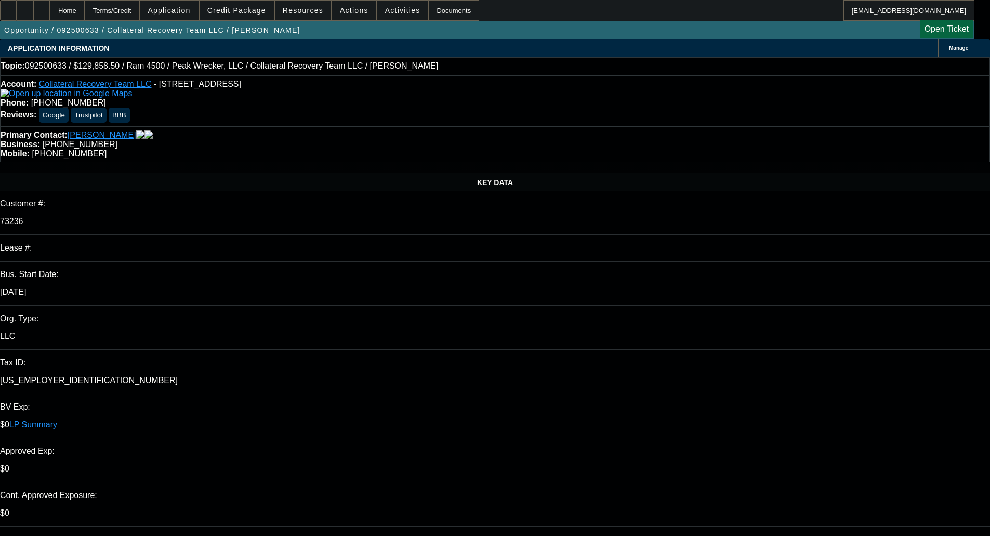
select select "0"
select select "6"
select select "0"
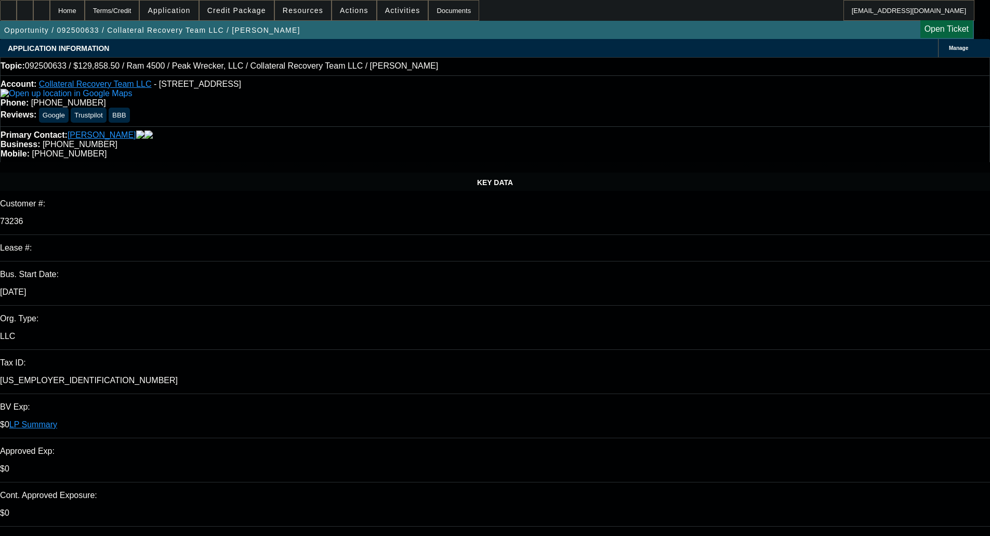
select select "2"
select select "0"
select select "6"
select select "3"
select select "2"
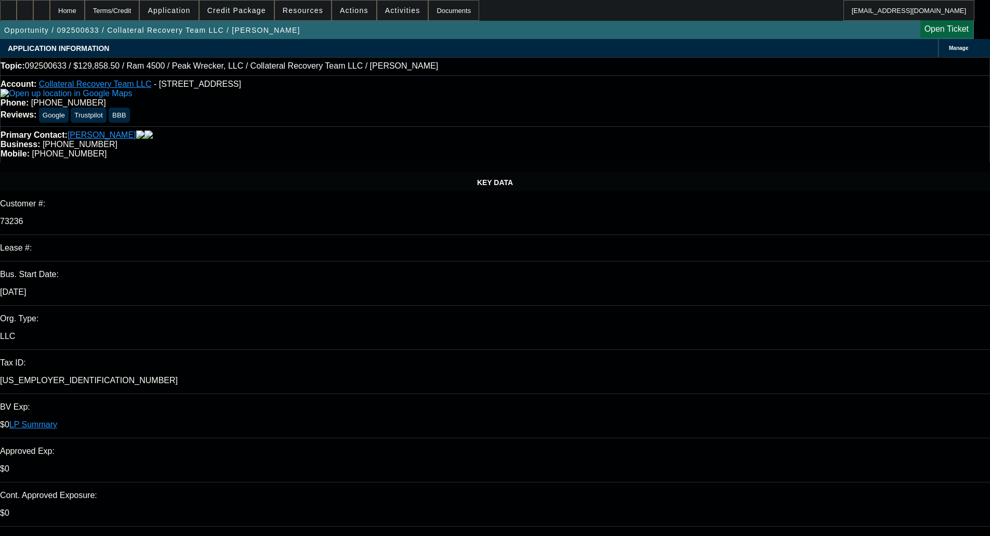
click at [235, 14] on span "Credit Package" at bounding box center [236, 10] width 59 height 8
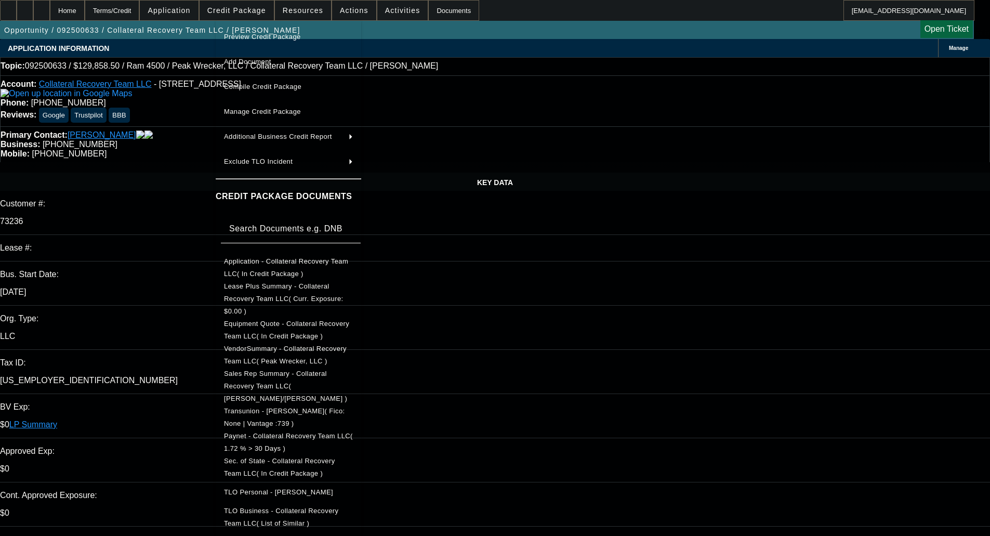
click at [243, 36] on span "Preview Credit Package" at bounding box center [262, 37] width 77 height 8
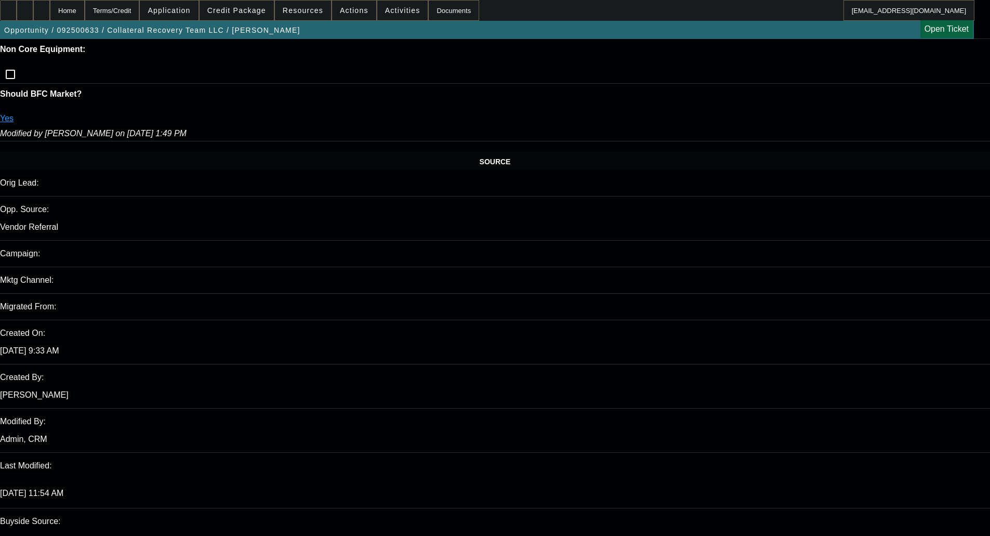
scroll to position [572, 0]
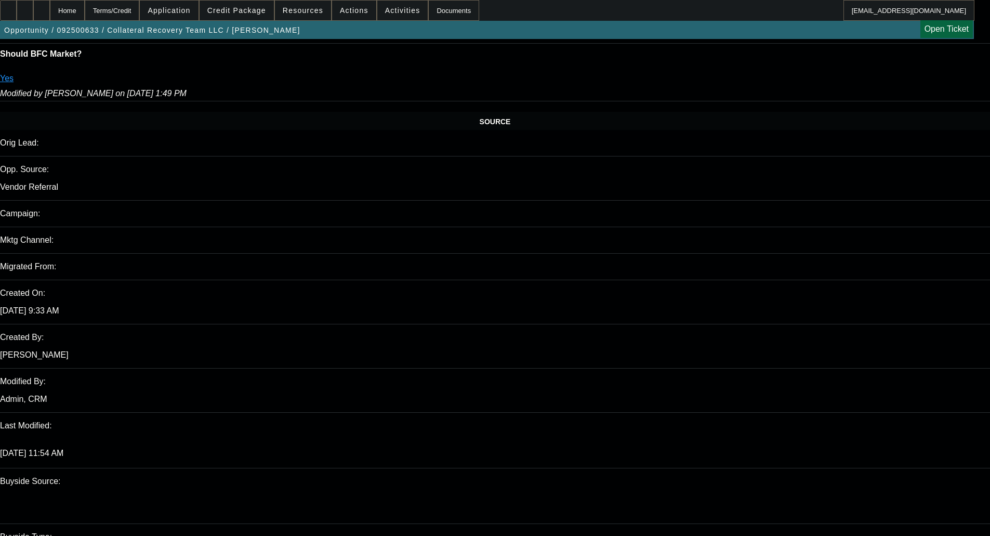
click at [769, 38] on div "Opportunity / 092500633 / Collateral Recovery Team LLC / Moul, Stefanie Open Ti…" at bounding box center [487, 30] width 974 height 18
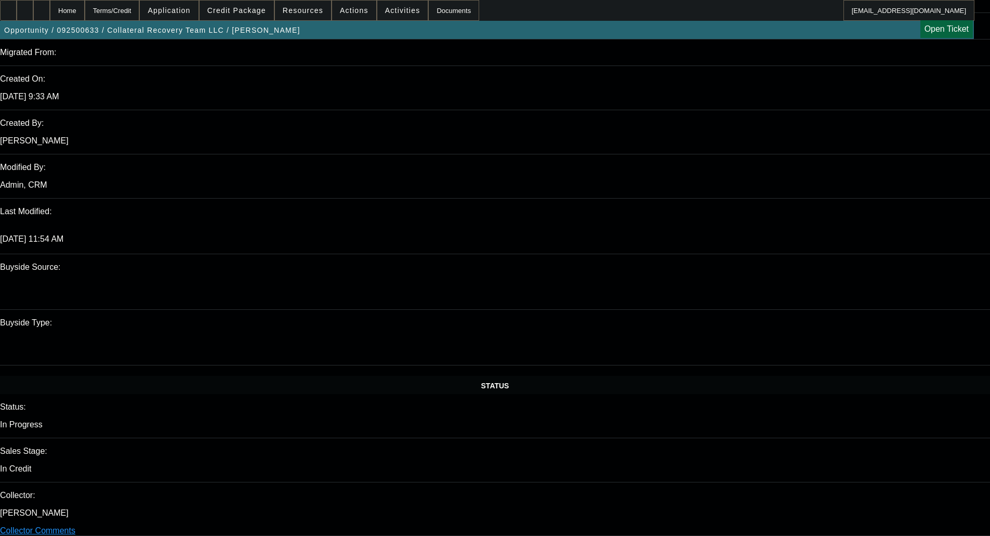
scroll to position [832, 0]
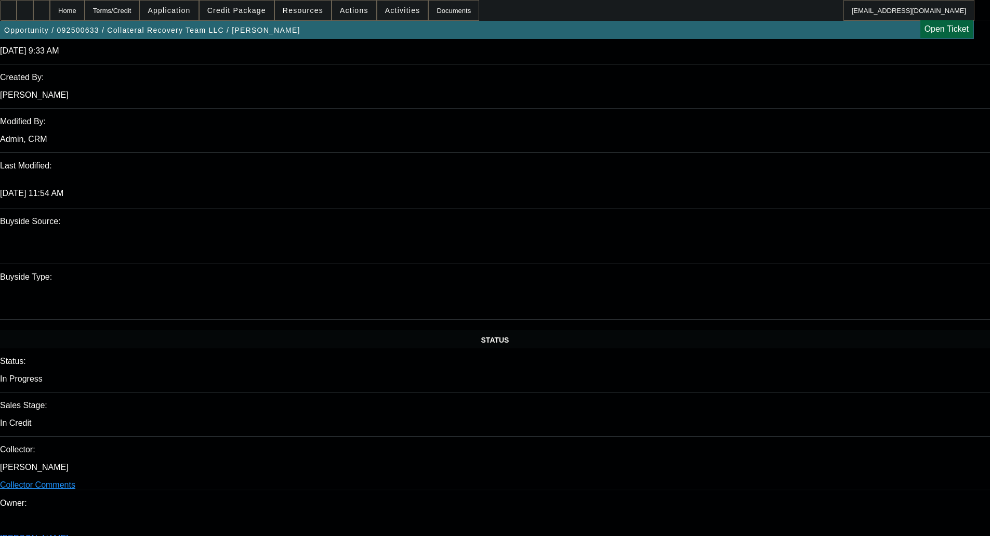
type textarea "ANOTHER MANAGER ON SOS; SOME NSF'S; LARGE SWINGS - OKAY TO SELL"
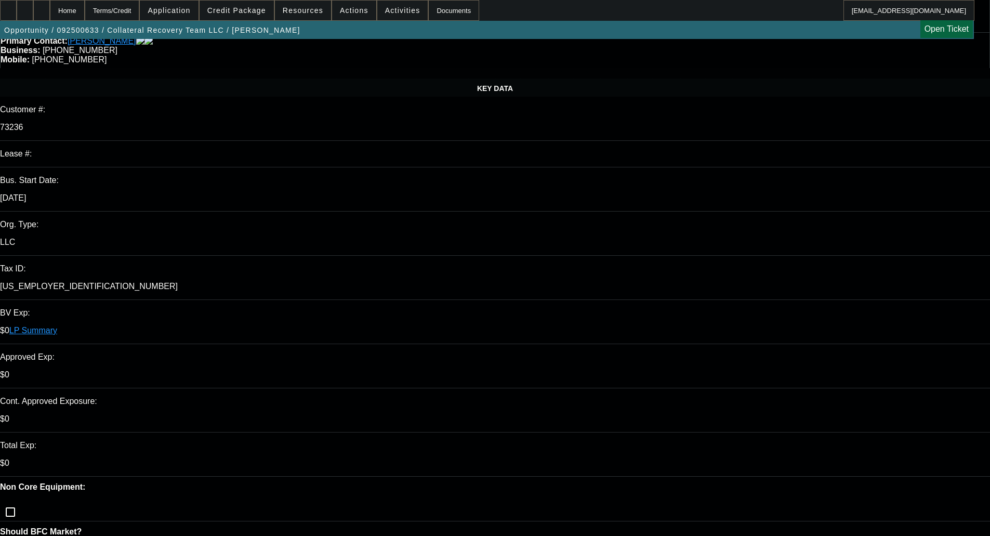
scroll to position [0, 0]
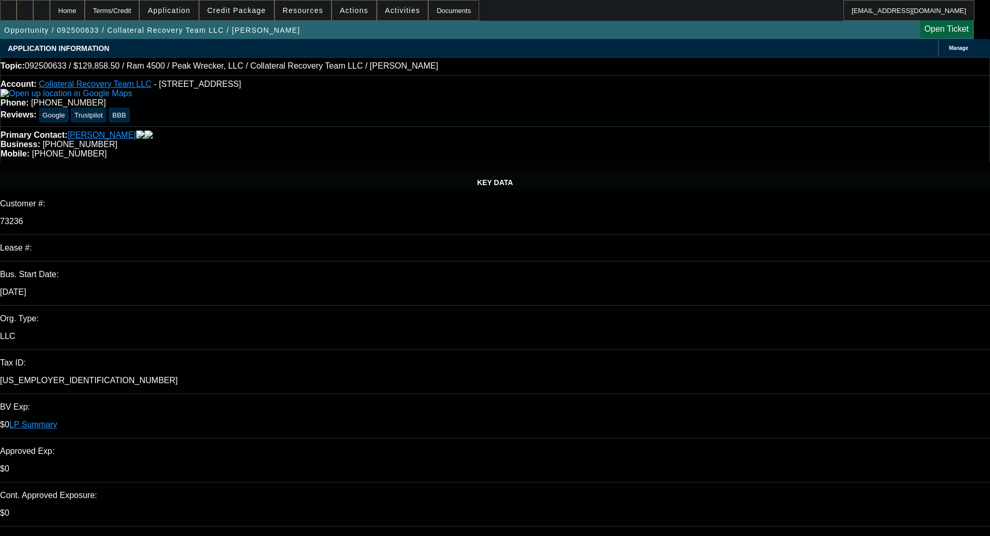
click at [938, 43] on div "Manage" at bounding box center [964, 48] width 52 height 18
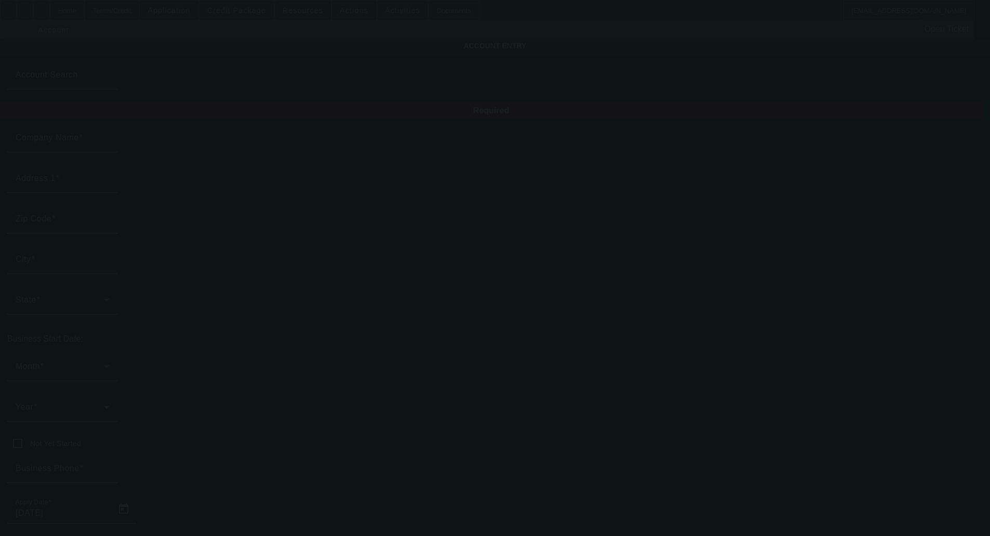
type input "Collateral Recovery Team LLC"
type input "12021 Nacogdoches Rd"
type input "78217"
type input "San Antonio"
type input "(888) 967-7376"
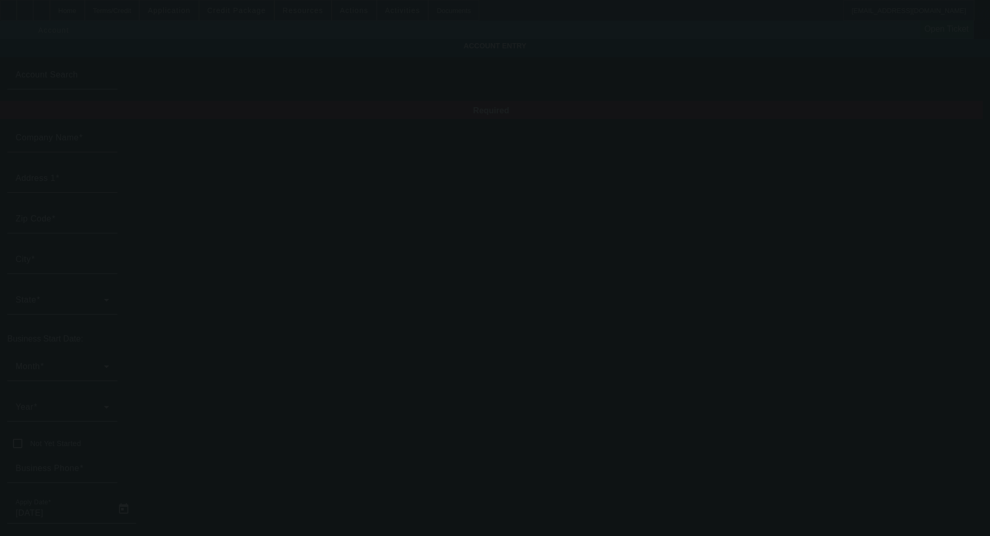
type input "john.moul@collateralrecoveryteam.com"
type input "Bexar"
type input "(800) 832-1606"
type input "47-2551004"
type input "https://COLLATERALRECOVERYTEAM.COM"
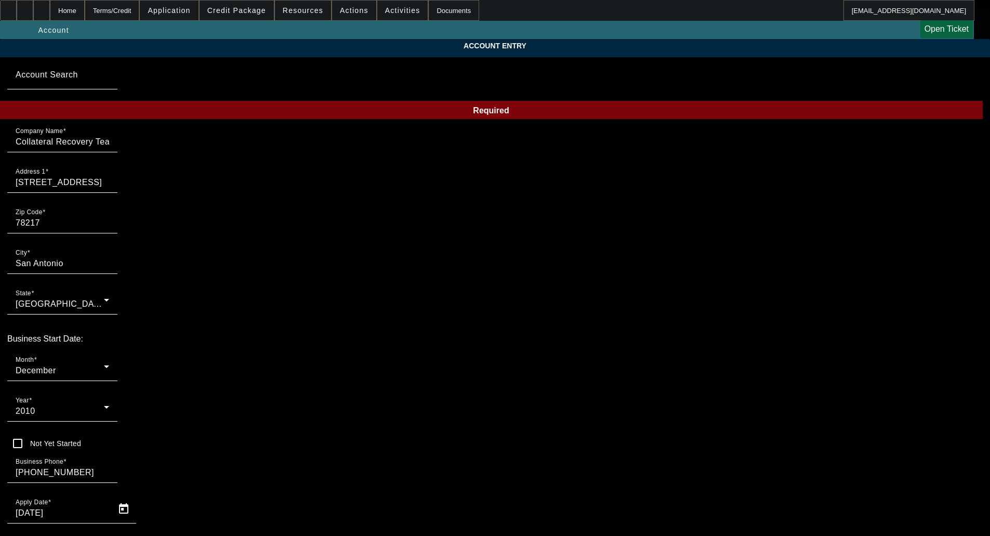
click at [104, 405] on div "2010" at bounding box center [60, 411] width 88 height 12
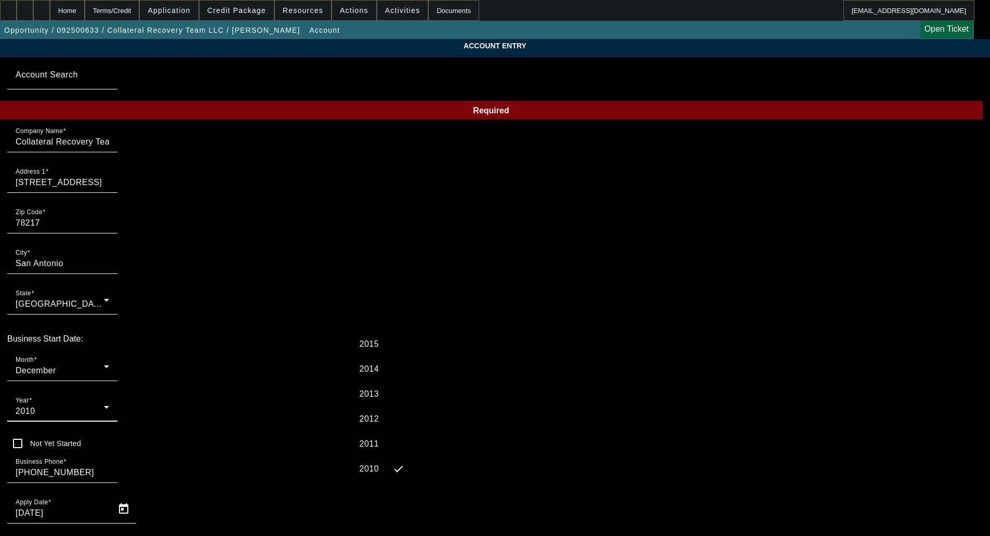
click at [369, 369] on span "2014" at bounding box center [370, 369] width 20 height 12
click at [231, 13] on span "Credit Package" at bounding box center [236, 10] width 59 height 8
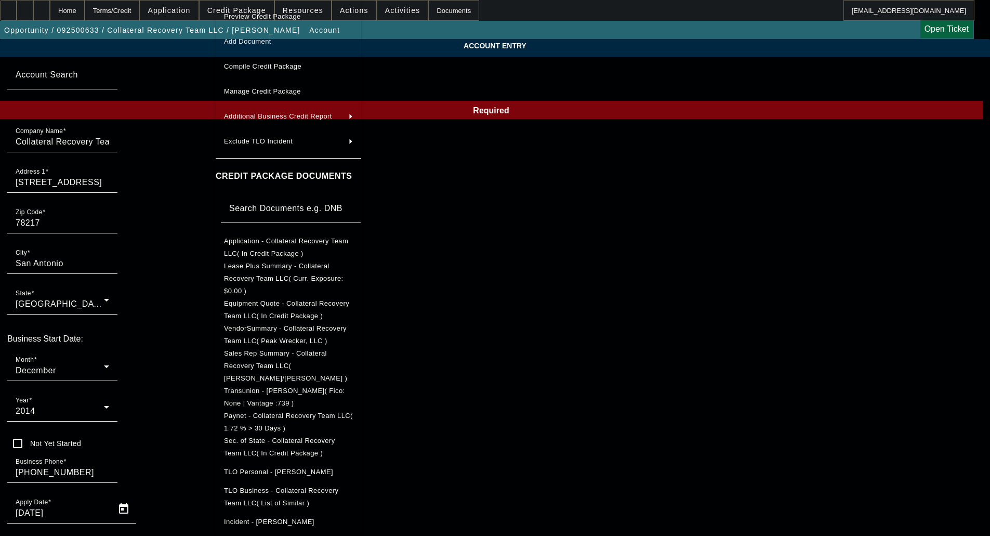
click at [290, 437] on span "Sec. of State - Collateral Recovery Team LLC( In Credit Package )" at bounding box center [279, 447] width 111 height 20
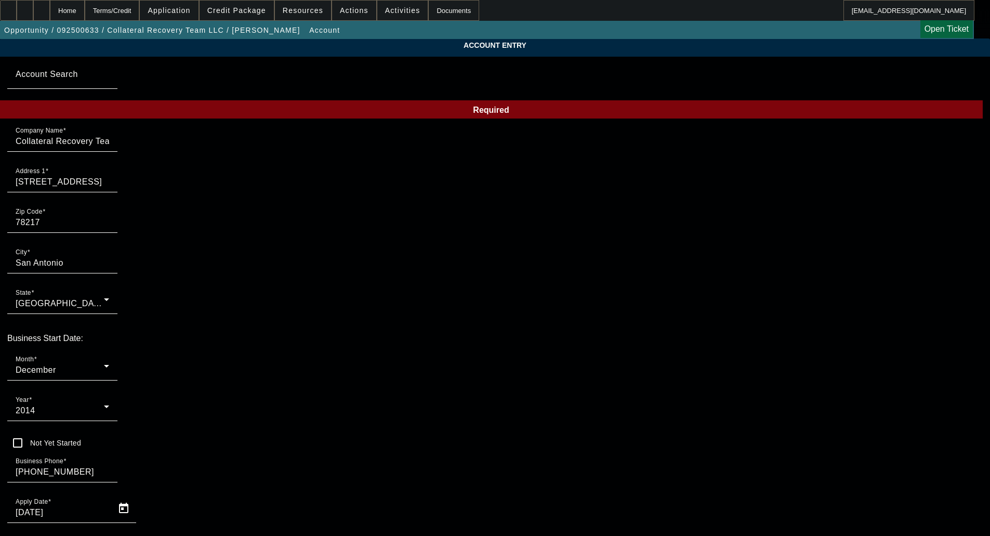
scroll to position [77, 0]
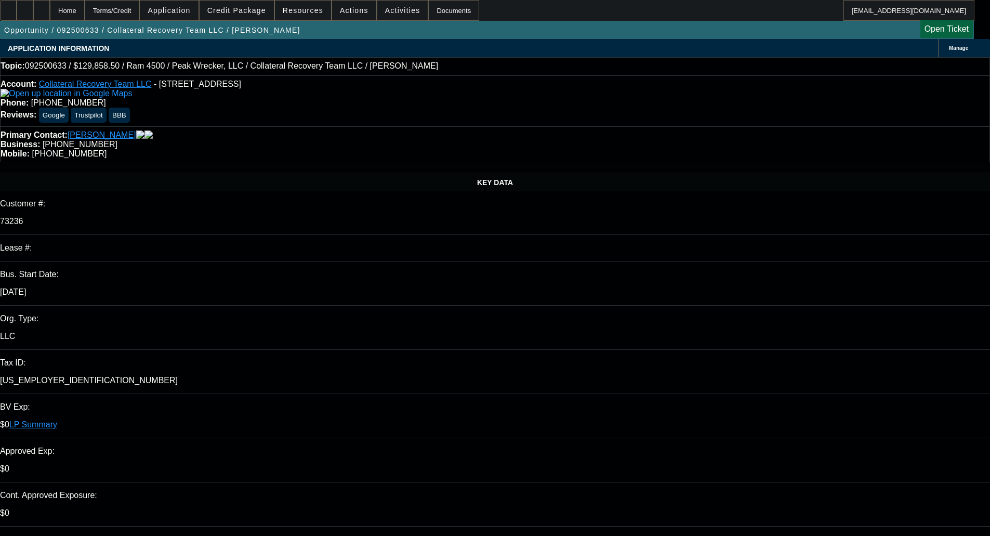
select select "0"
select select "3"
select select "0"
select select "6"
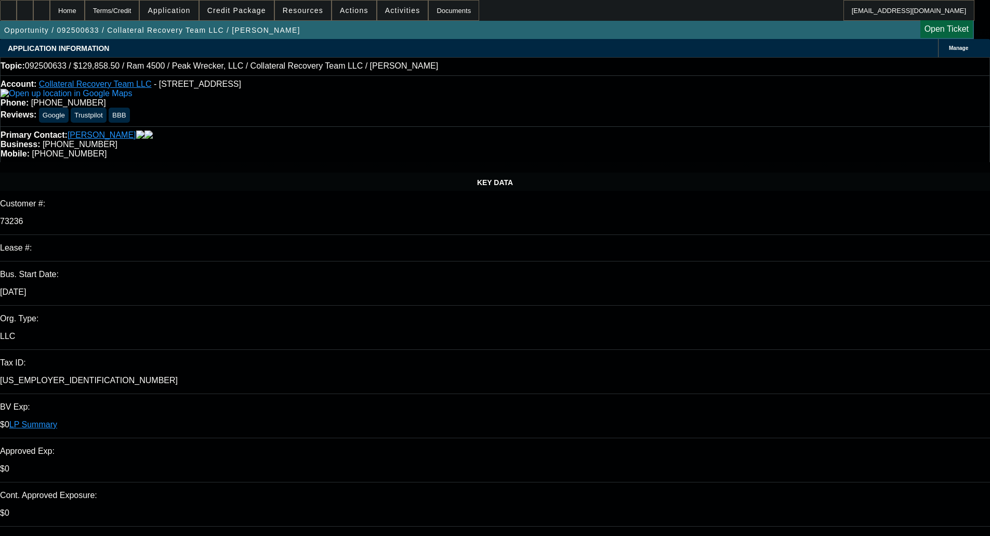
select select "0"
select select "2"
select select "0"
select select "6"
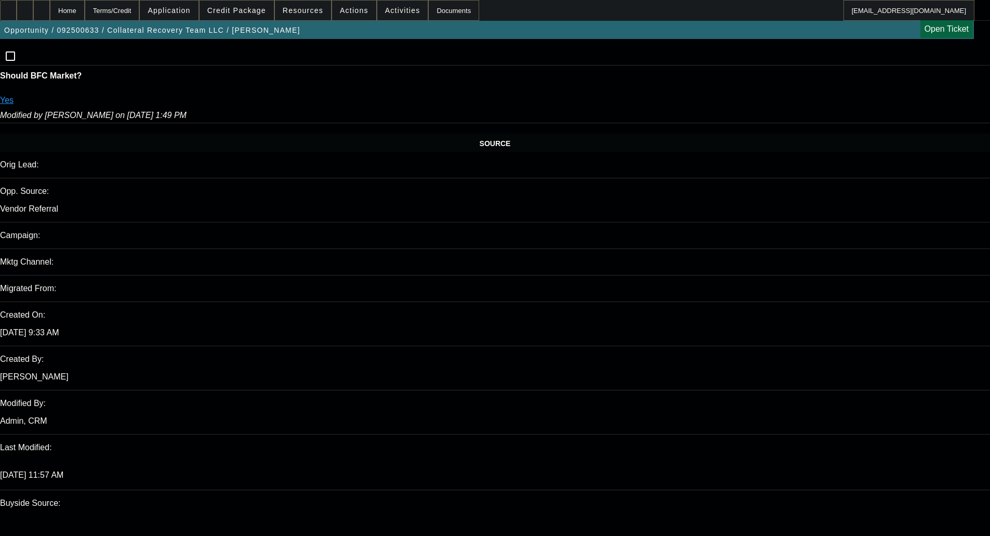
scroll to position [520, 0]
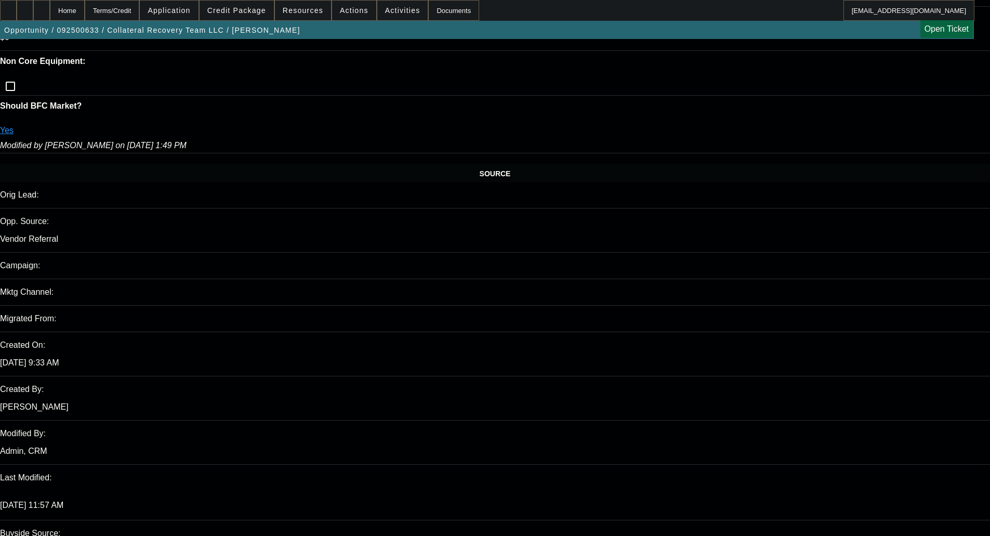
click at [253, 12] on span "Credit Package" at bounding box center [236, 10] width 59 height 8
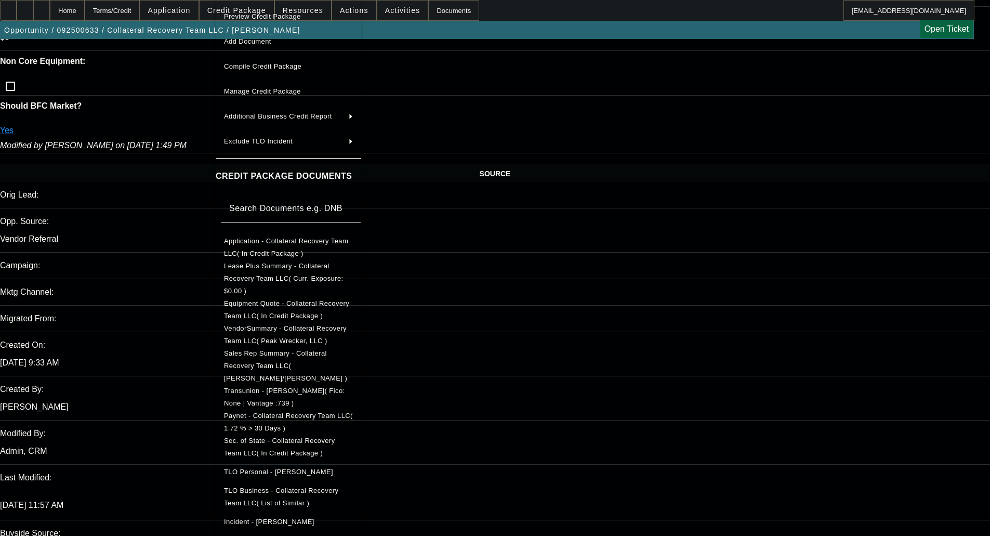
click at [268, 246] on span "Application - Collateral Recovery Team LLC( In Credit Package )" at bounding box center [286, 247] width 124 height 20
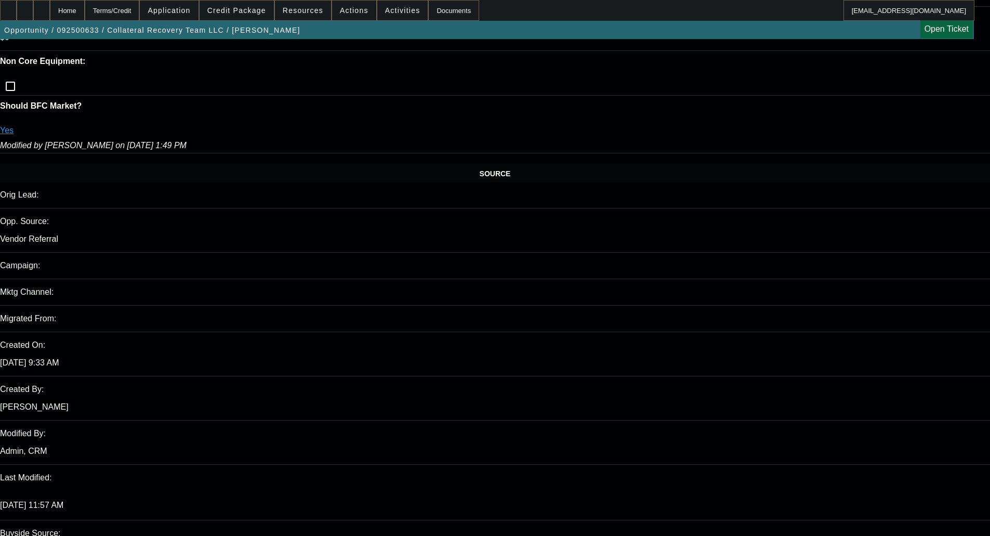
click at [247, 8] on span "Credit Package" at bounding box center [236, 10] width 59 height 8
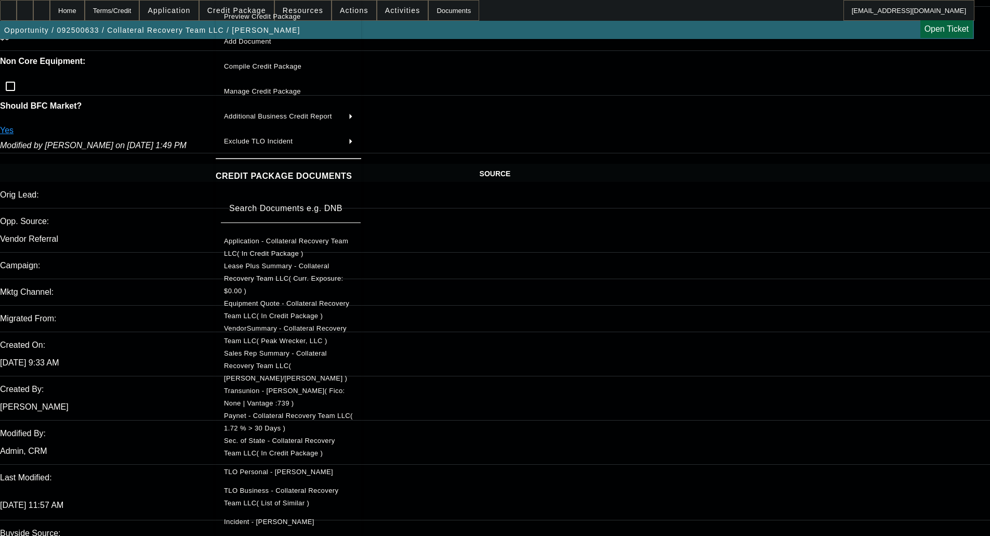
click at [565, 200] on div at bounding box center [495, 268] width 990 height 536
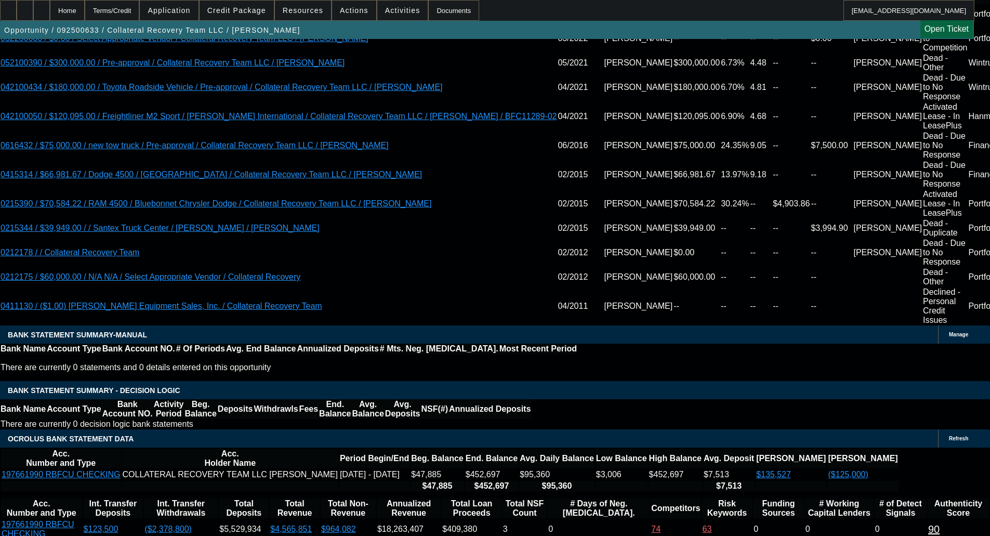
scroll to position [1882, 0]
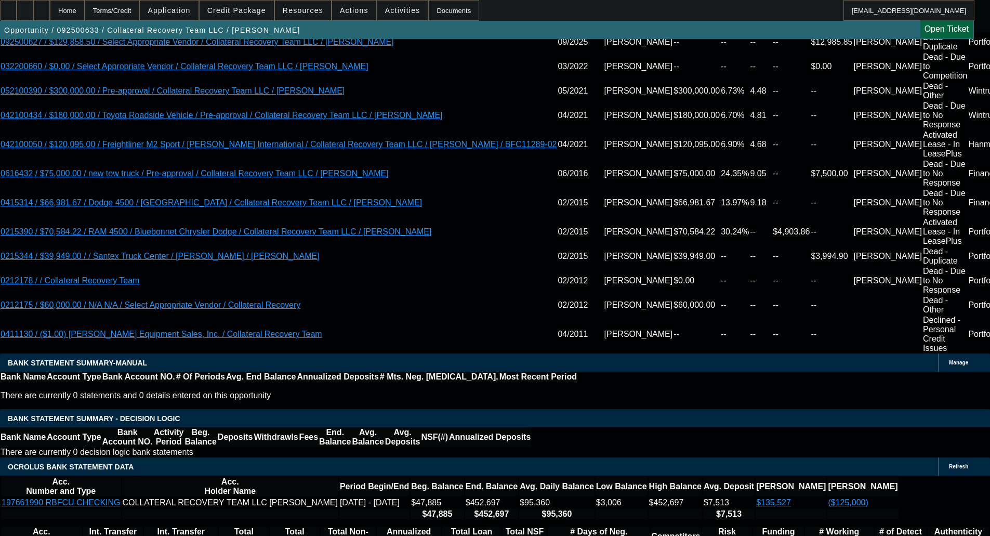
click at [660, 48] on div "APPLICATION INFORMATION Manage Topic: 092500633 / $129,858.50 / Ram 4500 / Peak…" at bounding box center [495, 148] width 990 height 3982
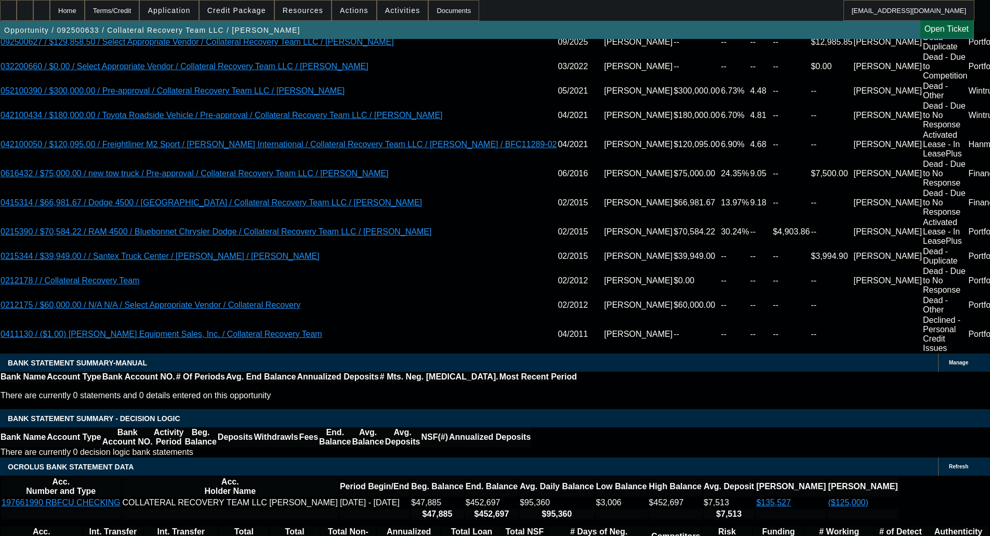
type textarea "SHOPPING; LOWER PAYNET"
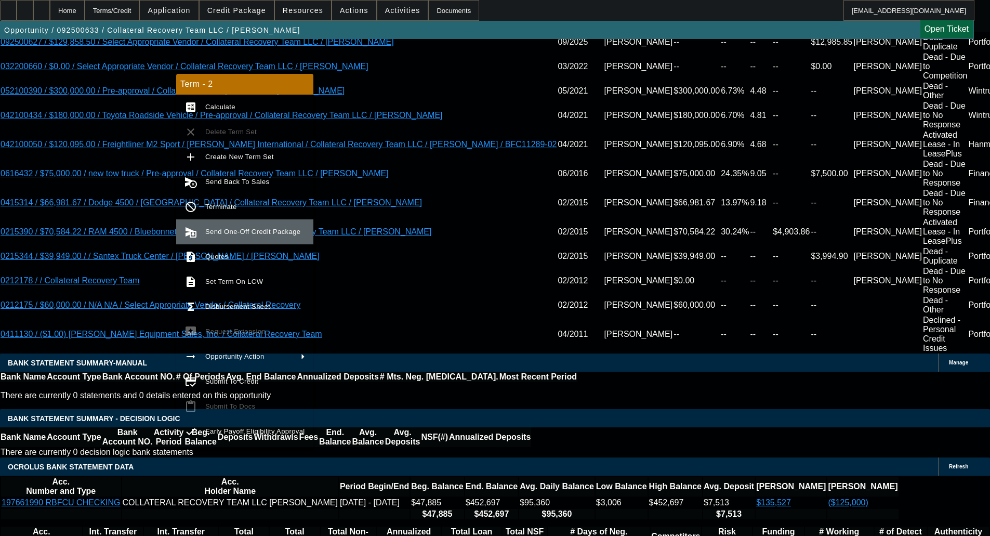
click at [215, 234] on span "Send One-Off Credit Package" at bounding box center [252, 232] width 95 height 8
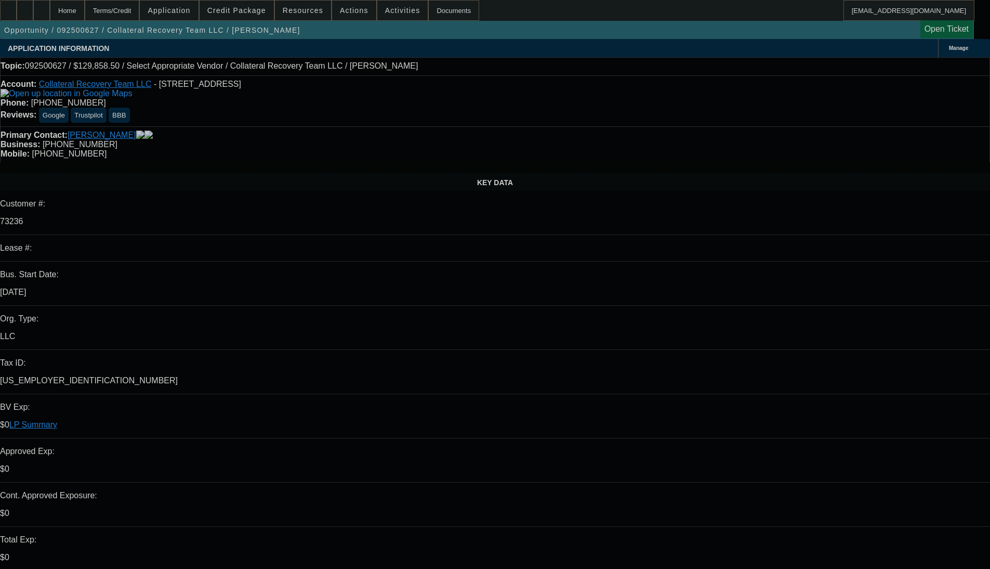
select select "0"
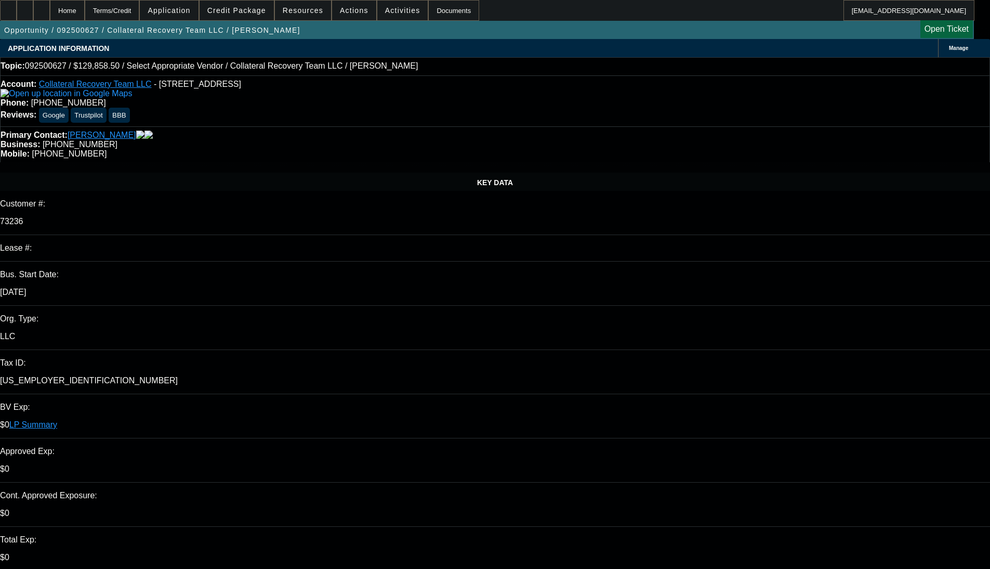
select select "2"
select select "0.1"
select select "2"
select select "4"
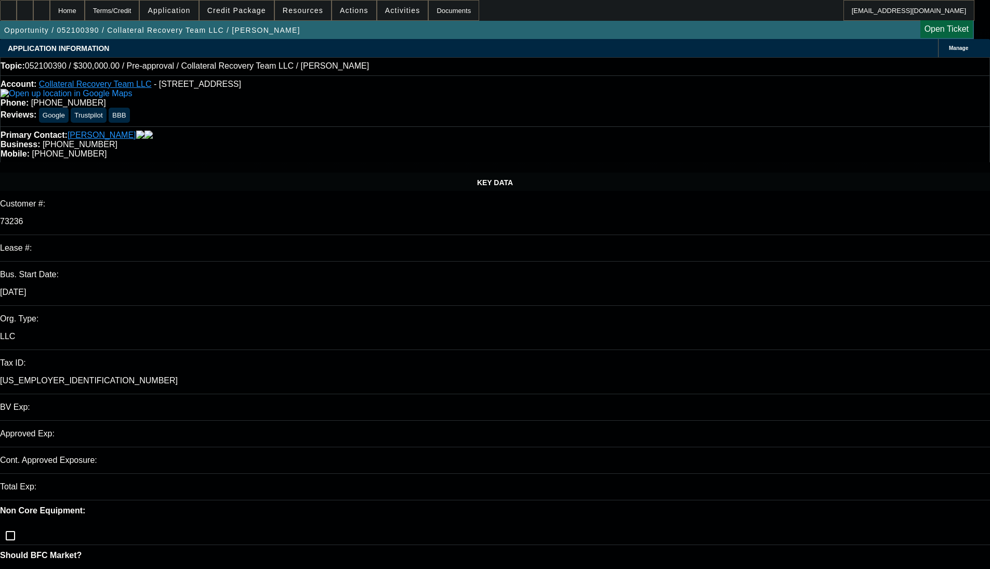
select select "0"
select select "3"
select select "0"
select select "6"
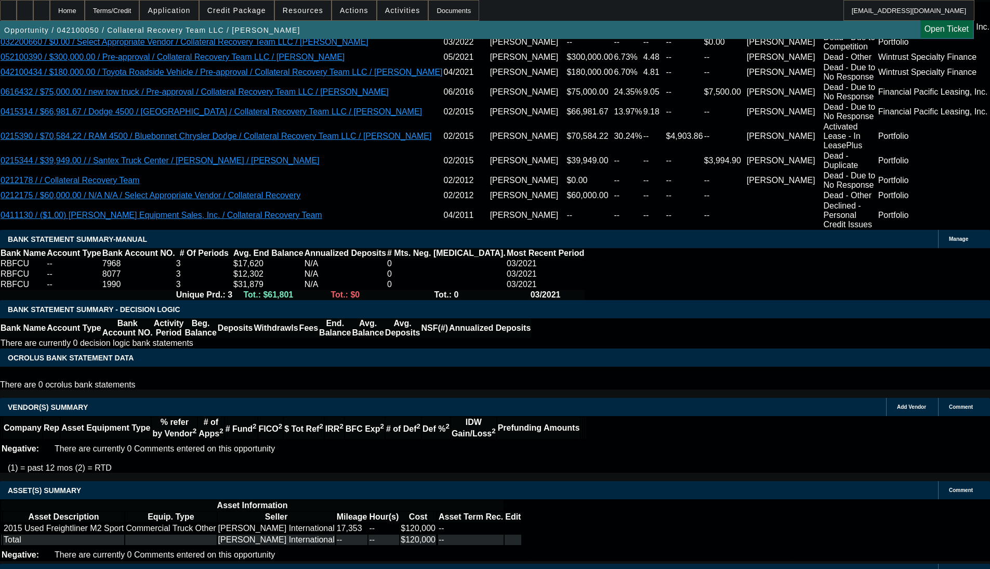
select select "0"
select select "2"
select select "0"
select select "6"
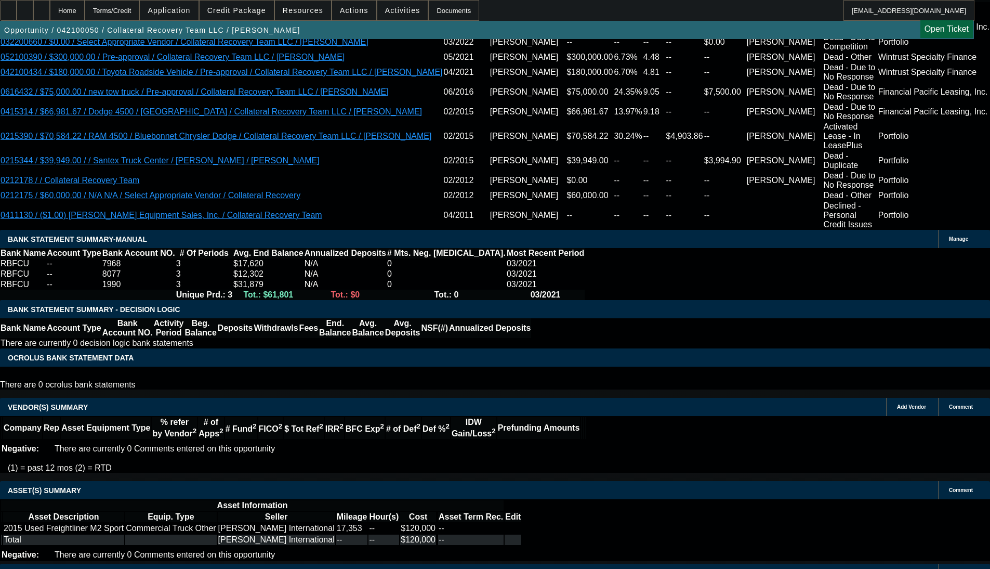
select select "0"
select select "2"
select select "0"
select select "6"
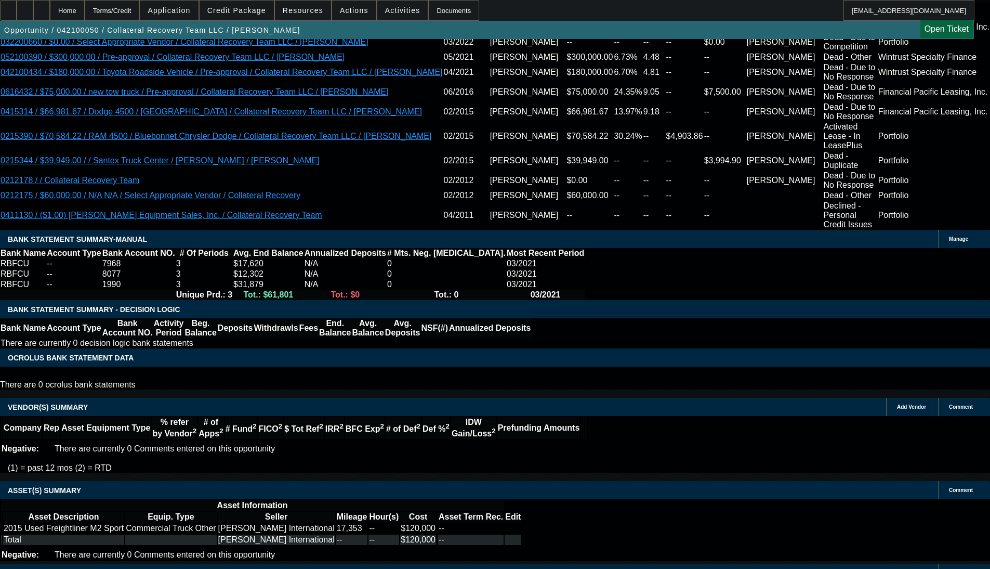
select select "0"
select select "6"
select select "0"
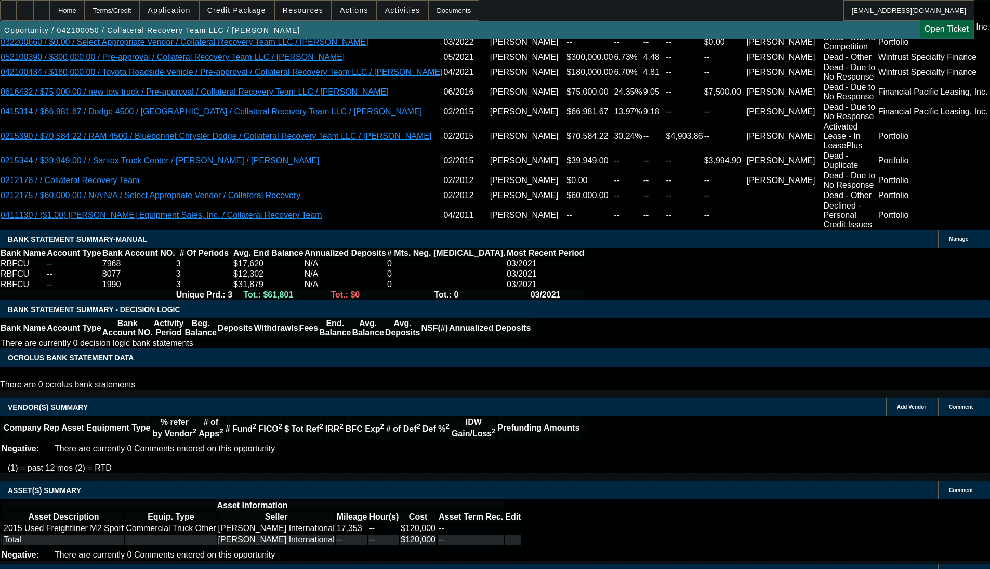
select select "0"
select select "6"
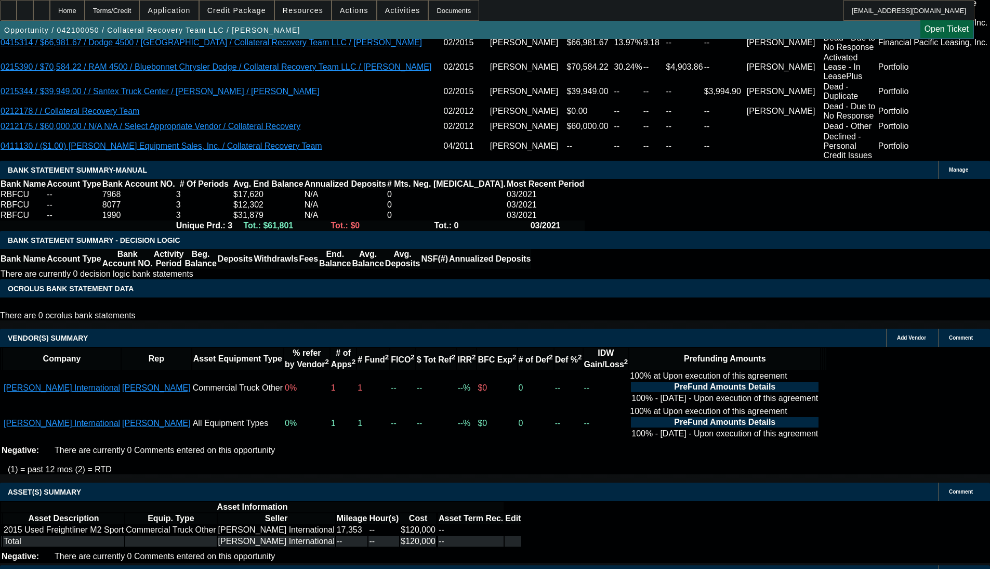
scroll to position [2103, 0]
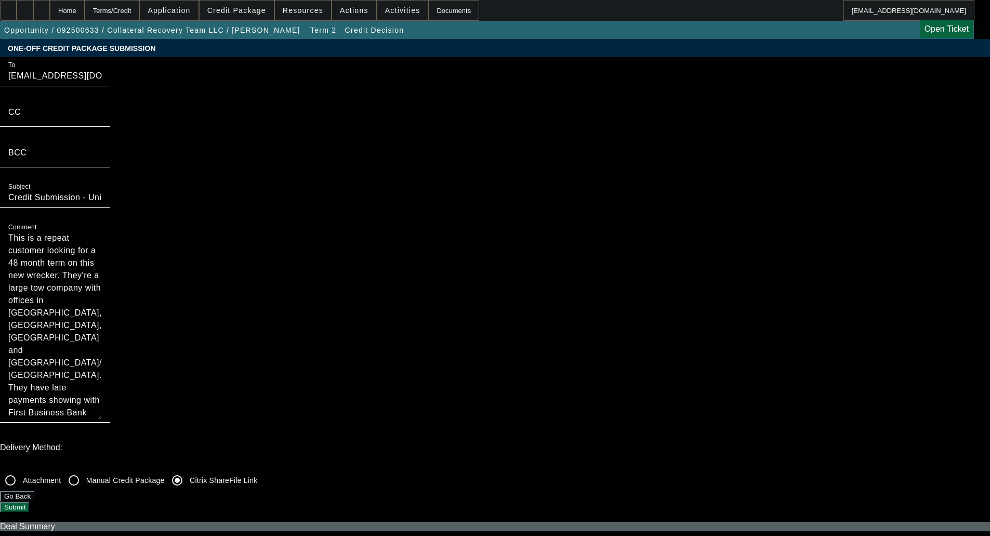
drag, startPoint x: 518, startPoint y: 180, endPoint x: 547, endPoint y: 294, distance: 117.5
drag, startPoint x: 533, startPoint y: 166, endPoint x: 533, endPoint y: 249, distance: 83.2
click at [102, 249] on textarea "This is a repeat customer looking for a 48 month term on this new wrecker. They…" at bounding box center [55, 325] width 94 height 187
click at [102, 232] on textarea "This is a repeat customer looking for a 48 month term on this new wrecker. They…" at bounding box center [55, 325] width 94 height 187
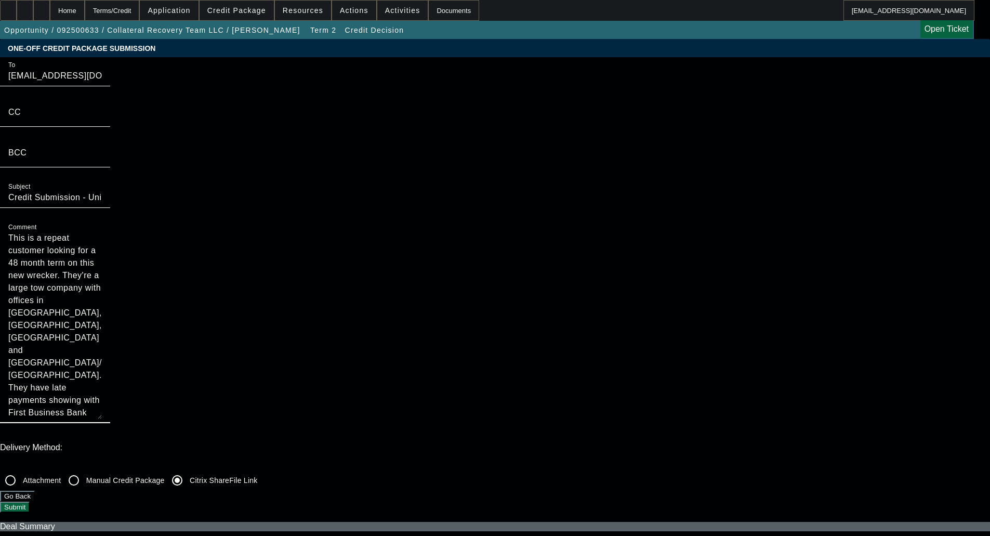
drag, startPoint x: 517, startPoint y: 170, endPoint x: 537, endPoint y: 298, distance: 129.5
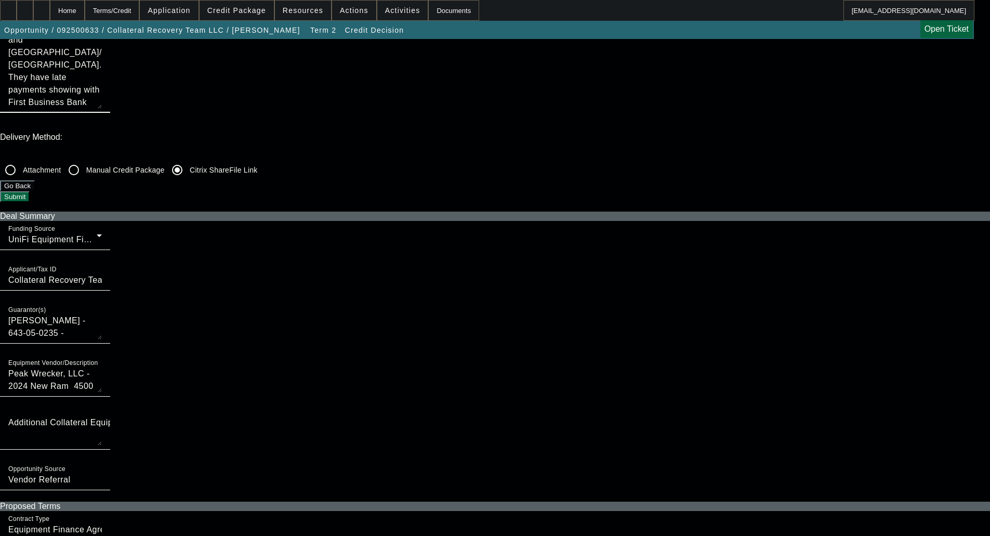
scroll to position [312, 0]
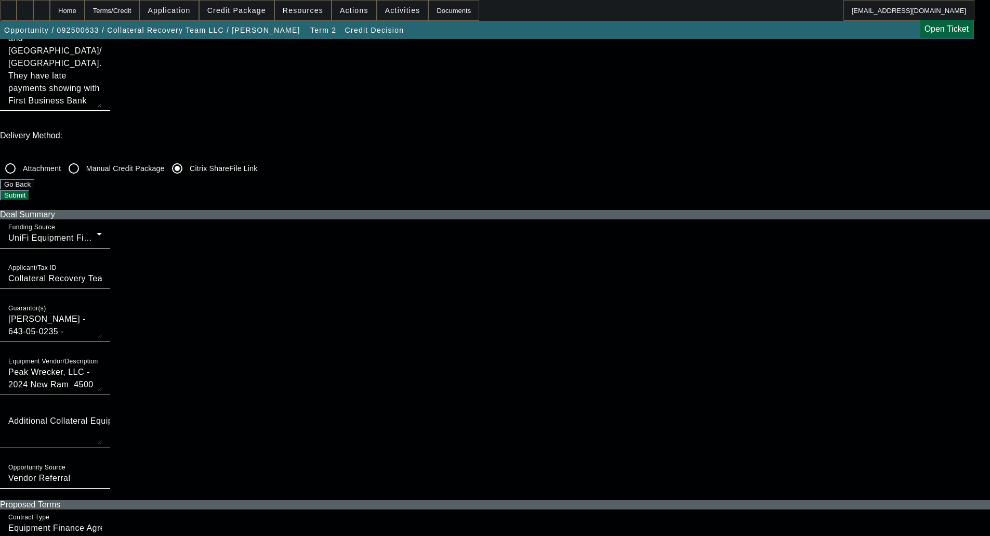
type textarea "This is a repeat customer looking for a 48 month term on this new wrecker. They…"
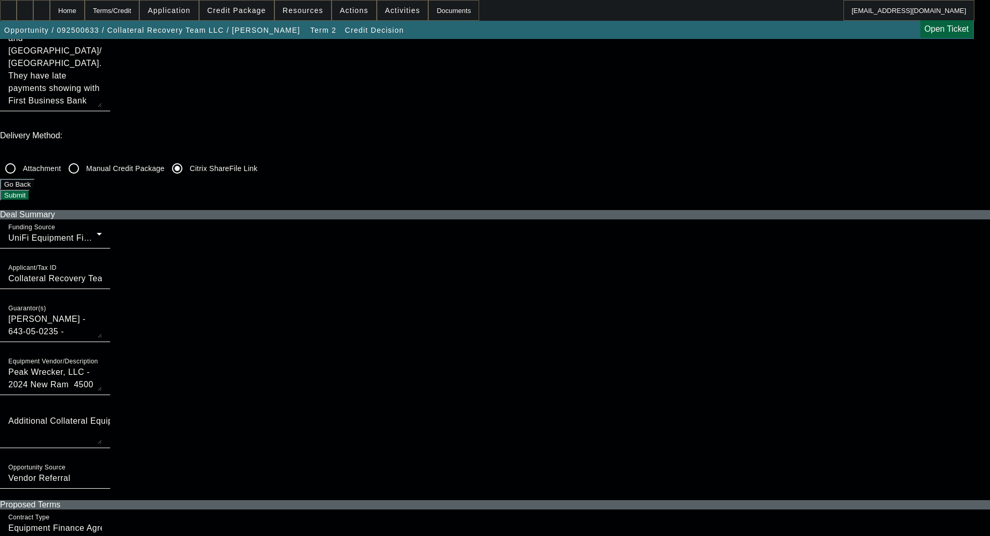
checkbox input "true"
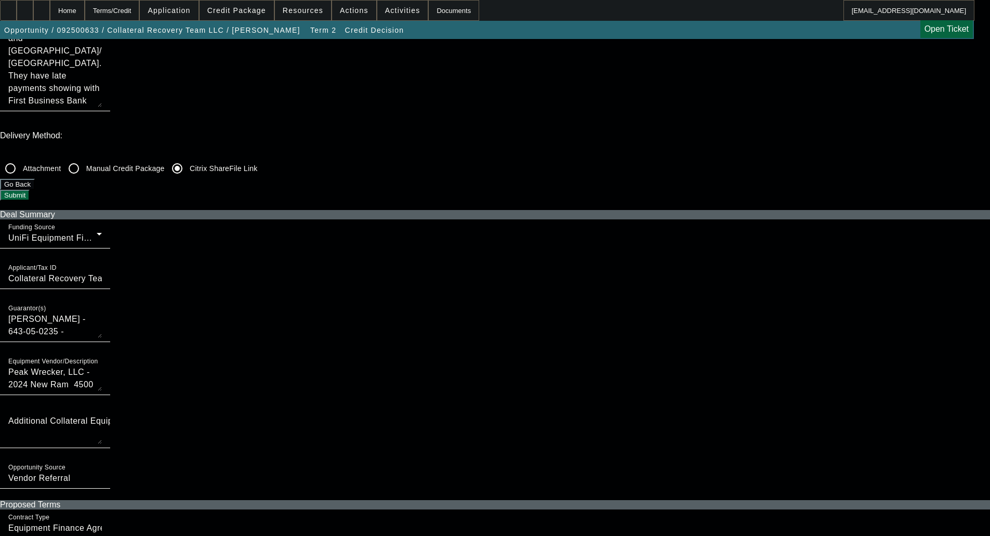
scroll to position [0, 0]
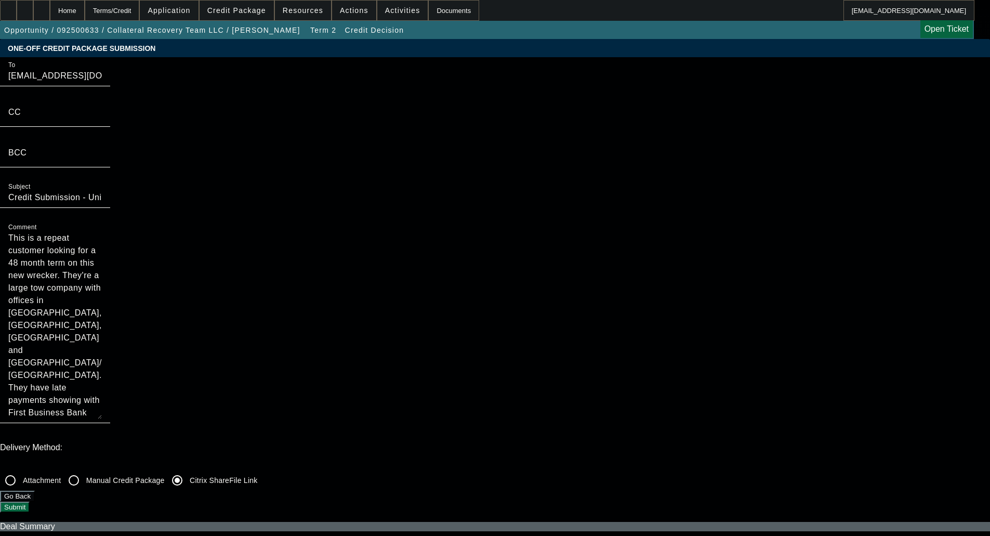
click at [30, 502] on button "Submit" at bounding box center [15, 507] width 30 height 11
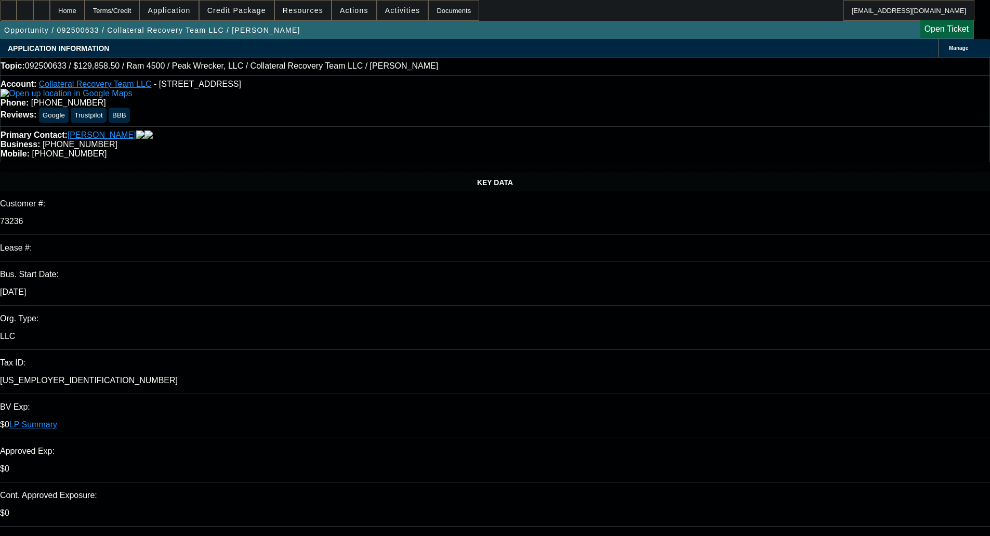
select select "0"
select select "3"
select select "0"
select select "6"
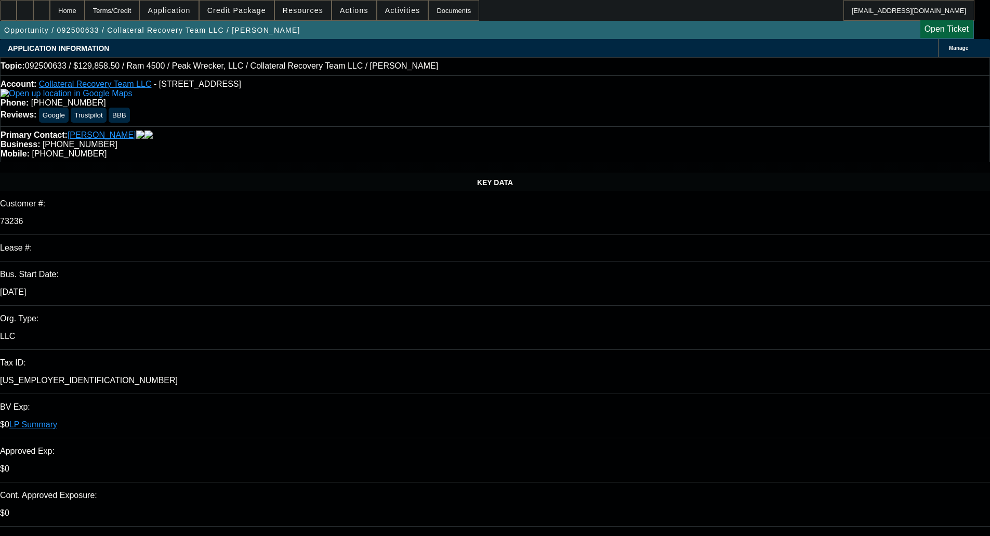
select select "0"
select select "2"
select select "0"
select select "6"
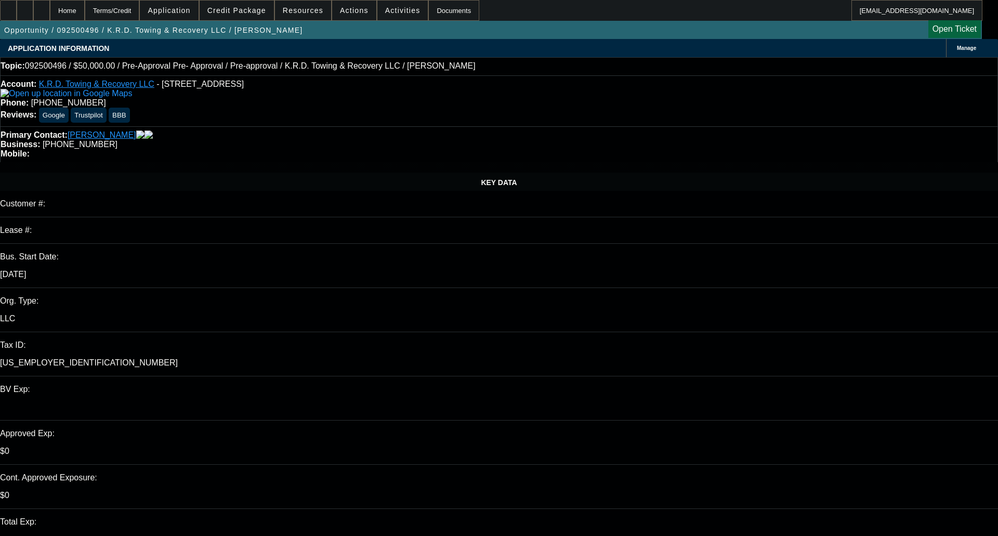
select select "0"
select select "0.1"
select select "0.15"
select select "2"
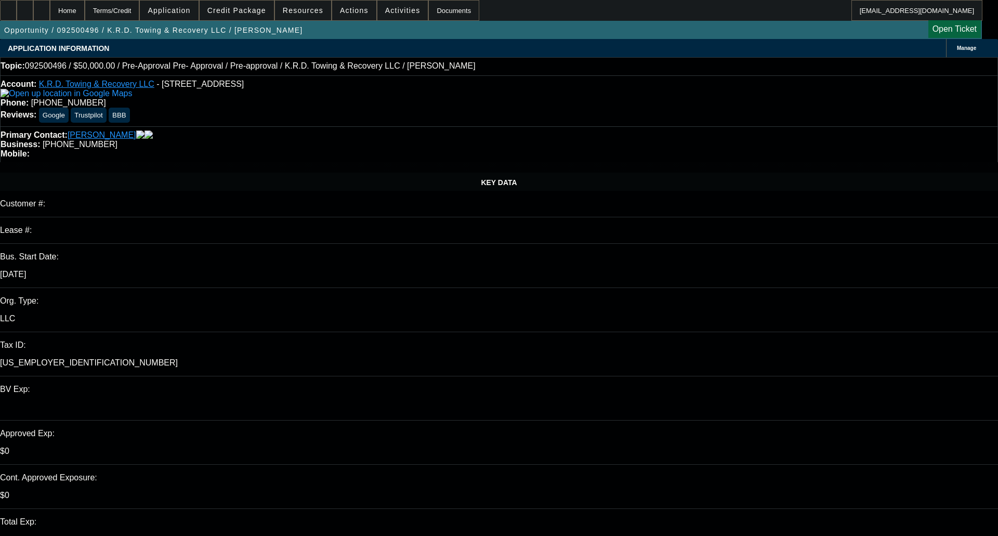
select select "0.1"
select select "1"
select select "4"
select select "1"
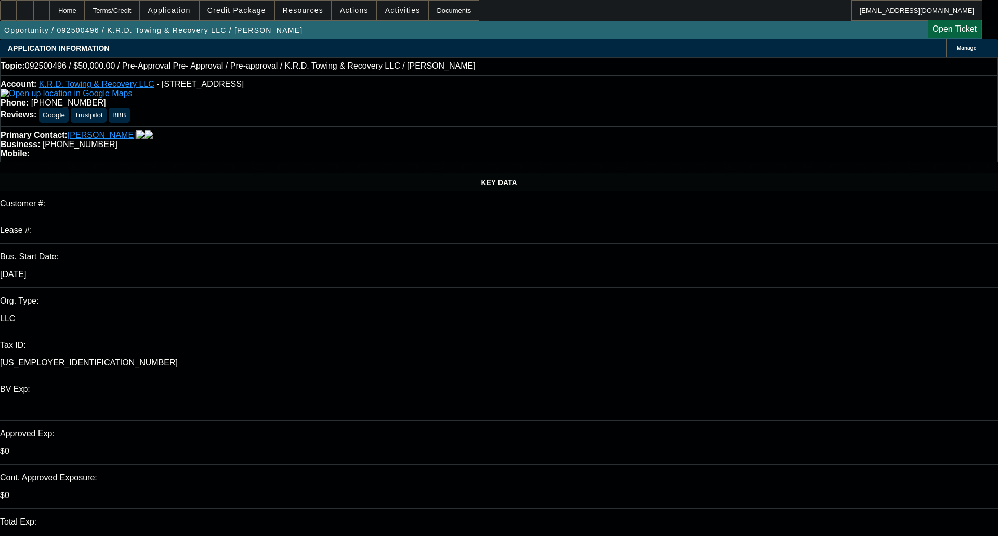
select select "2"
select select "4"
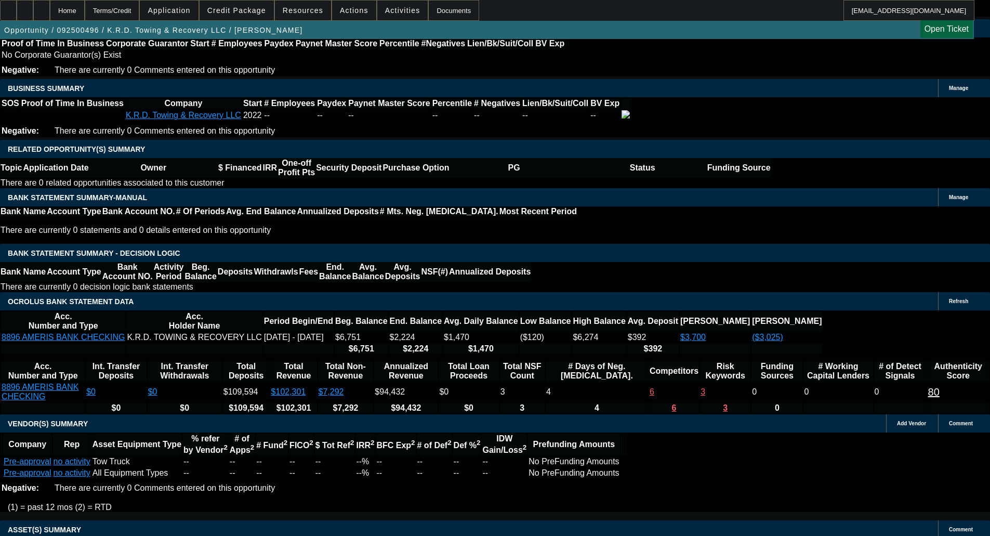
scroll to position [1791, 0]
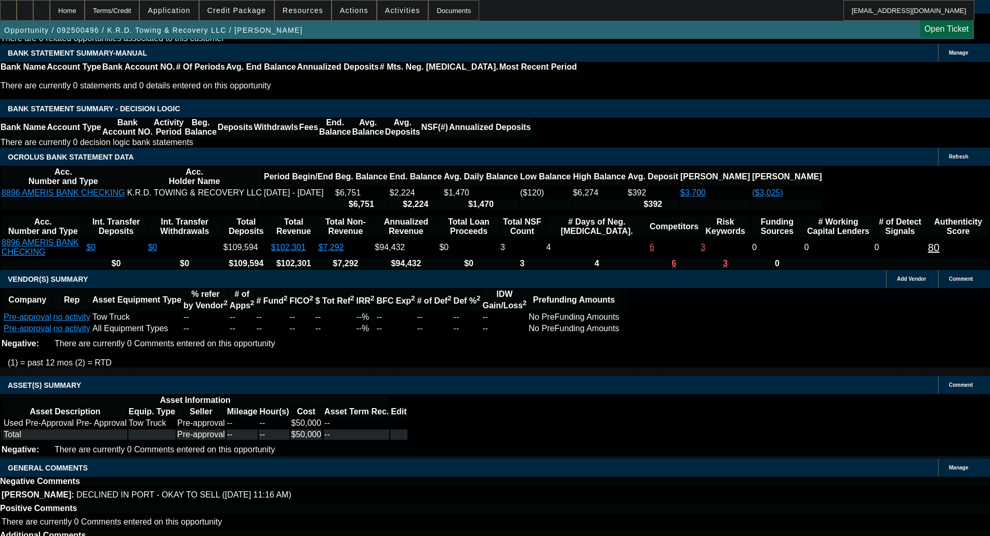
select select "4"
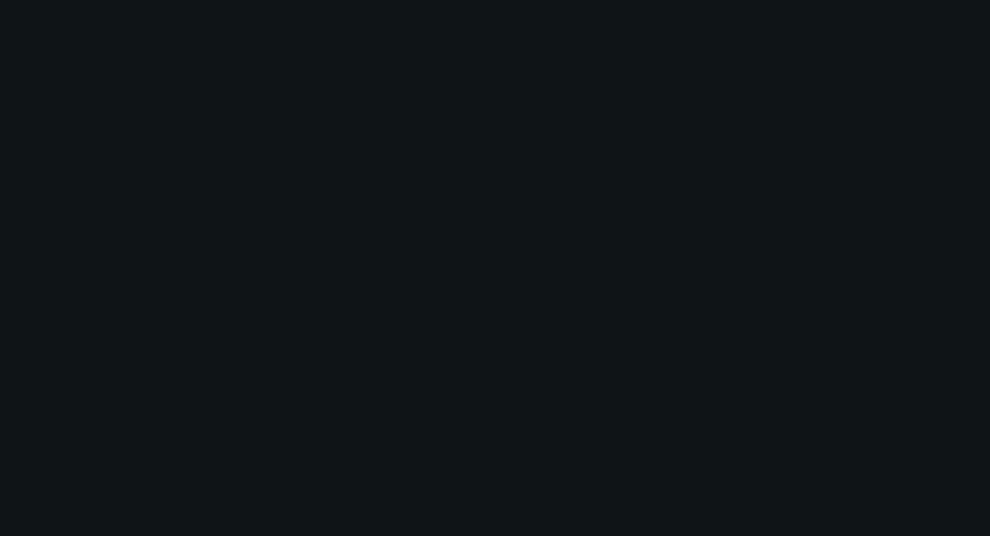
scroll to position [0, 0]
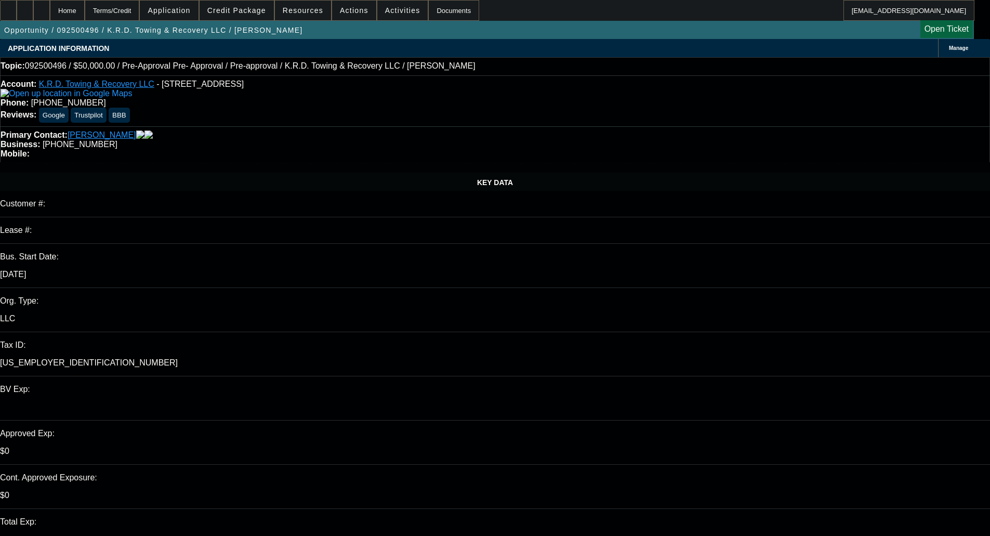
type input "11:20"
type input "11:55"
paste textarea "We will have to pass due to the derogatory lines reporting for the business and…"
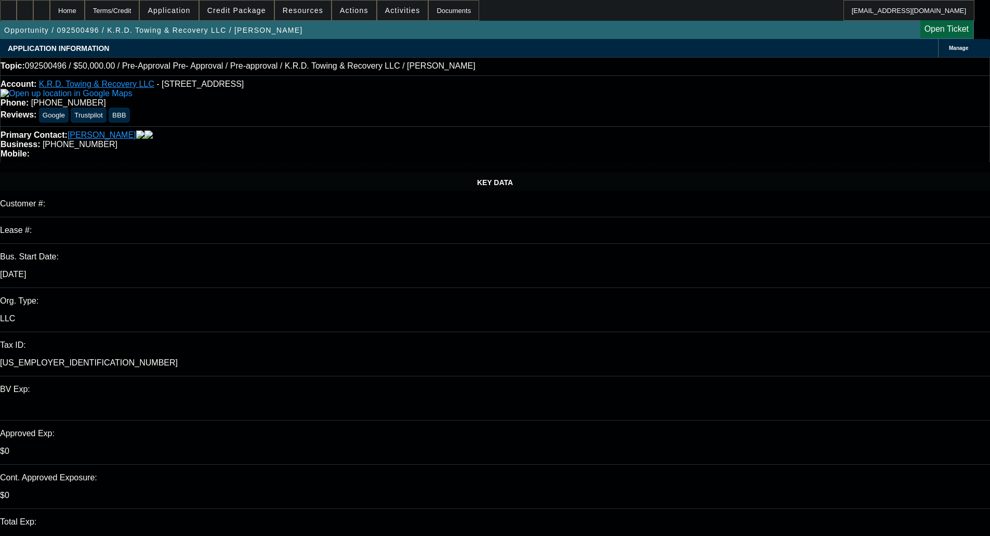
type textarea "DECLINED BY FINPAC - "We will have to pass due to the derogatory lines reportin…"
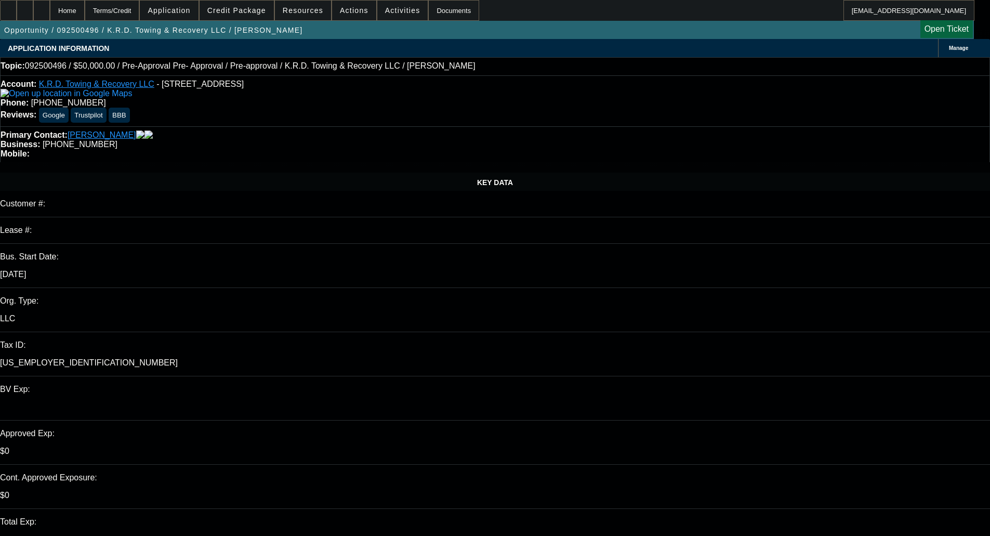
paste input "[DATE]"
type input "[DATE]"
select select "0"
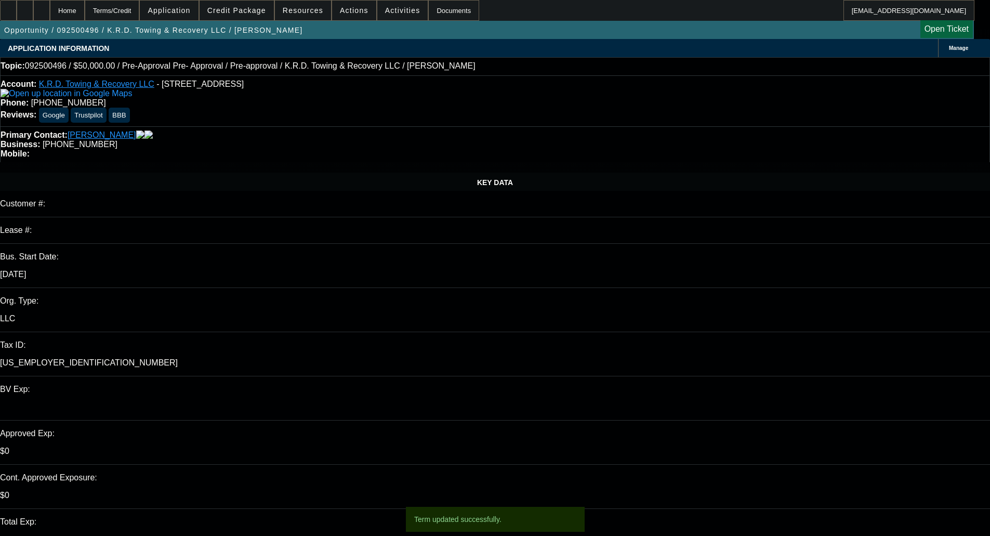
select select "0"
select select "0.1"
select select "4"
select select "0.15"
select select "2"
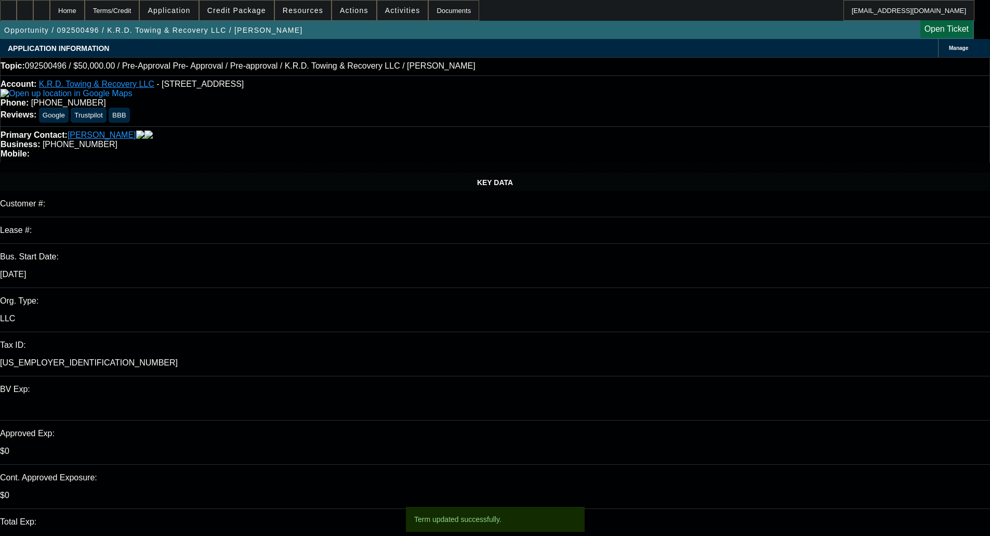
select select "2"
select select "0.1"
select select "4"
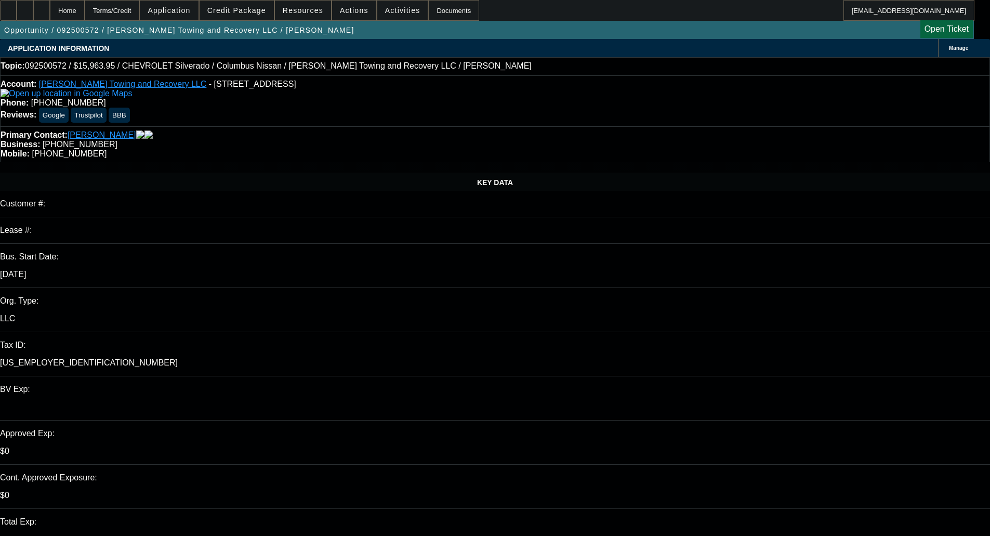
select select "0"
select select "2"
select select "0"
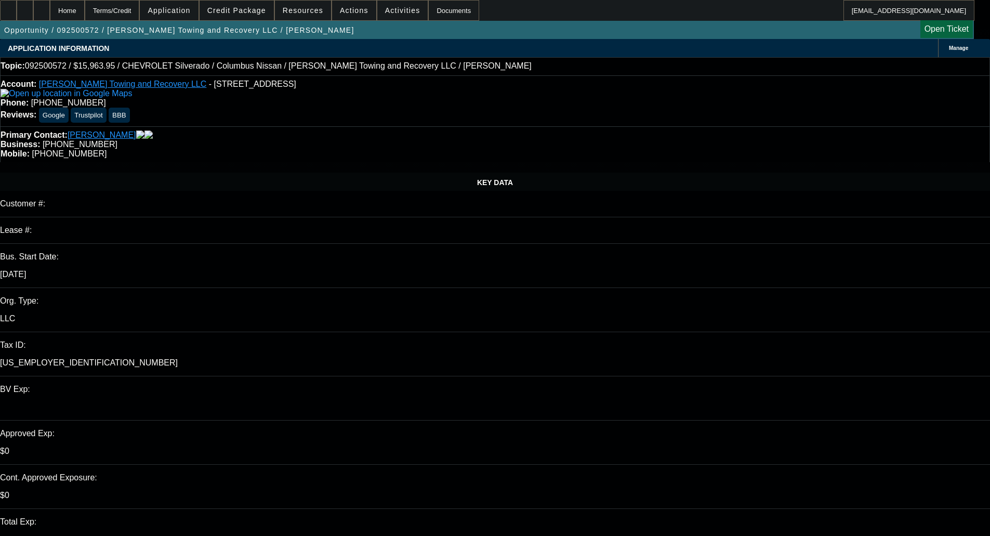
select select "0"
select select "2"
select select "0"
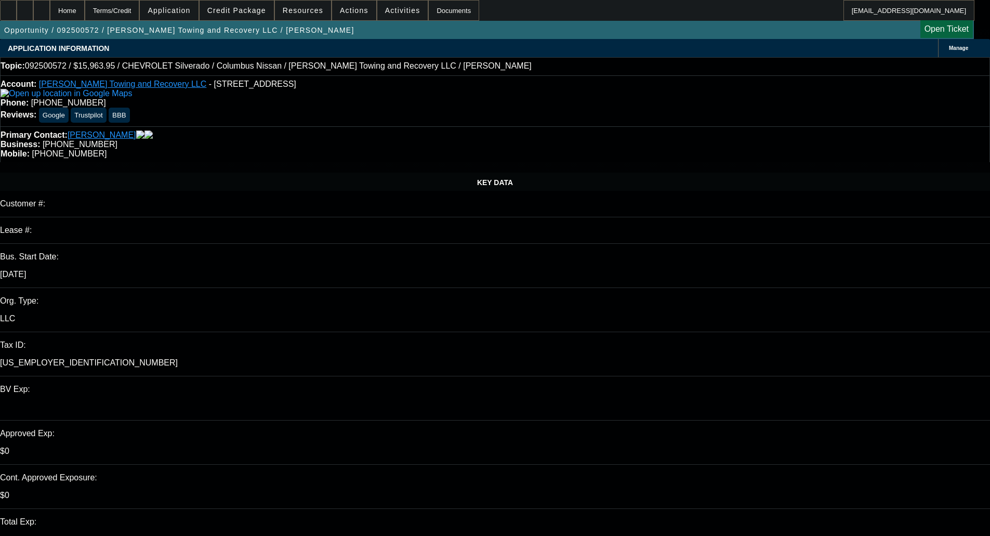
select select "2"
select select "0"
select select "2"
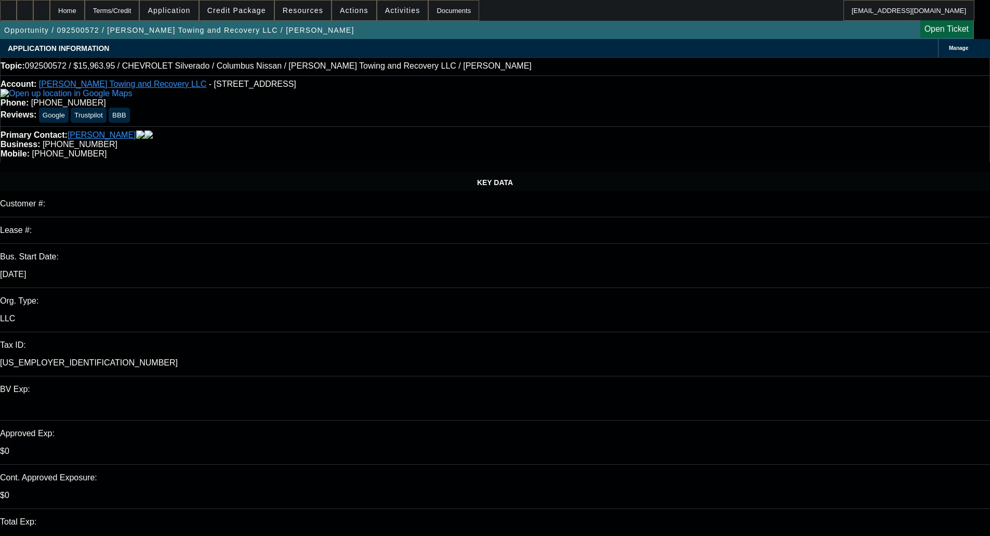
select select "0"
select select "1"
select select "21"
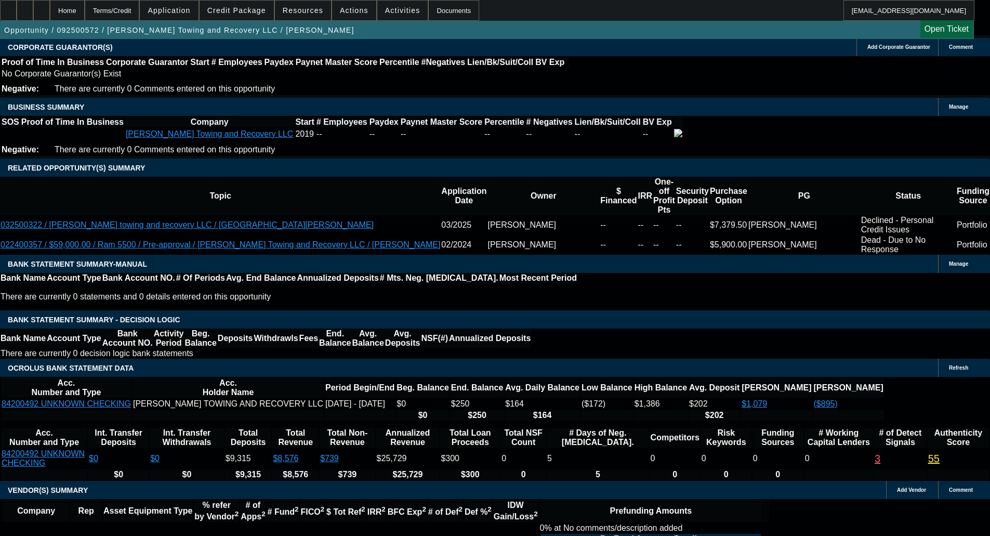
scroll to position [1559, 0]
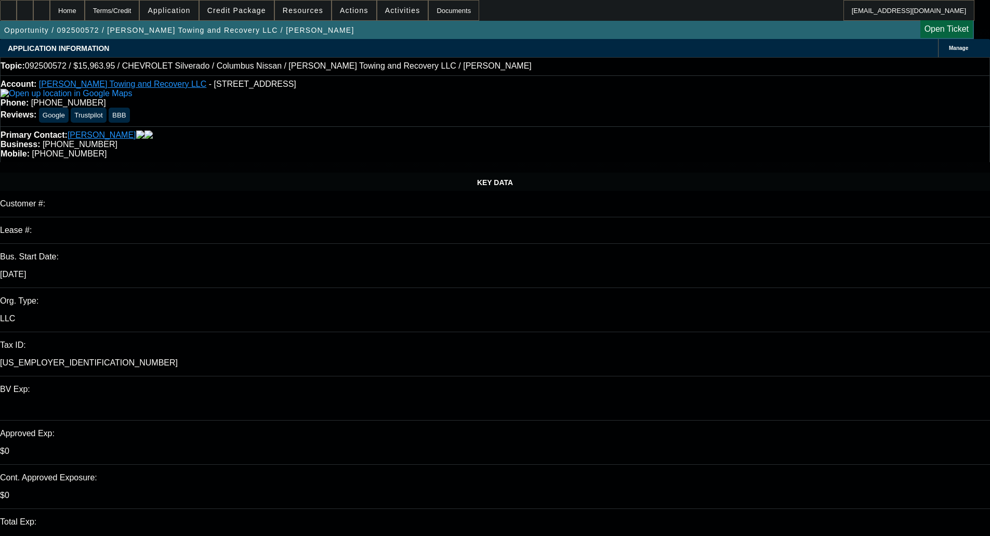
select select "0"
select select "2"
select select "0"
select select "1"
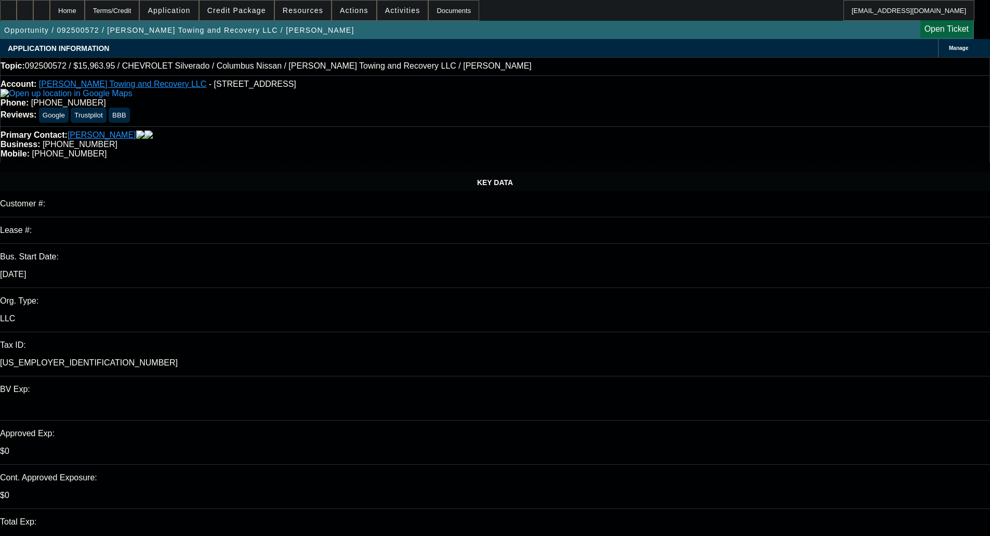
select select "0"
select select "2"
select select "0"
select select "1"
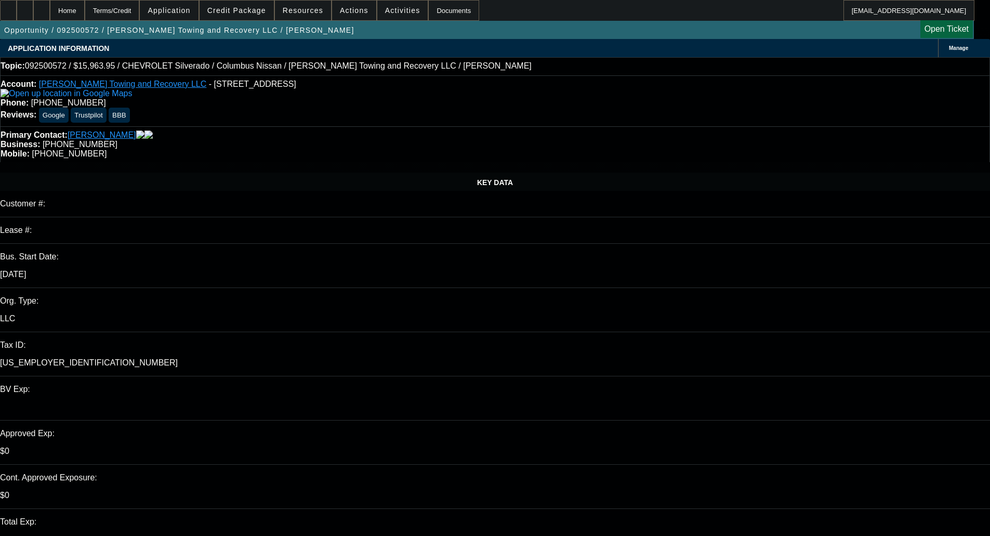
select select "0"
select select "2"
select select "0"
select select "1"
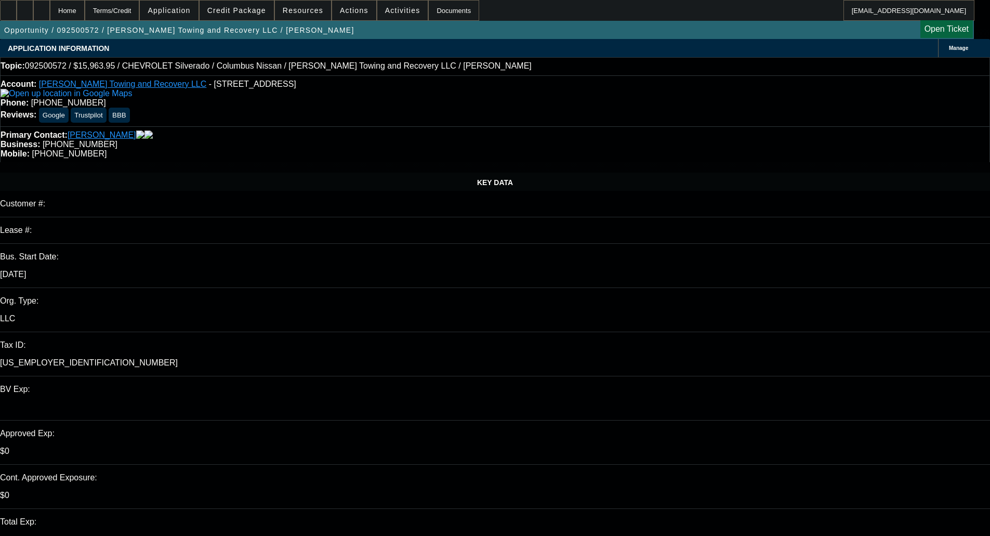
select select "0"
select select "2"
select select "0"
select select "21"
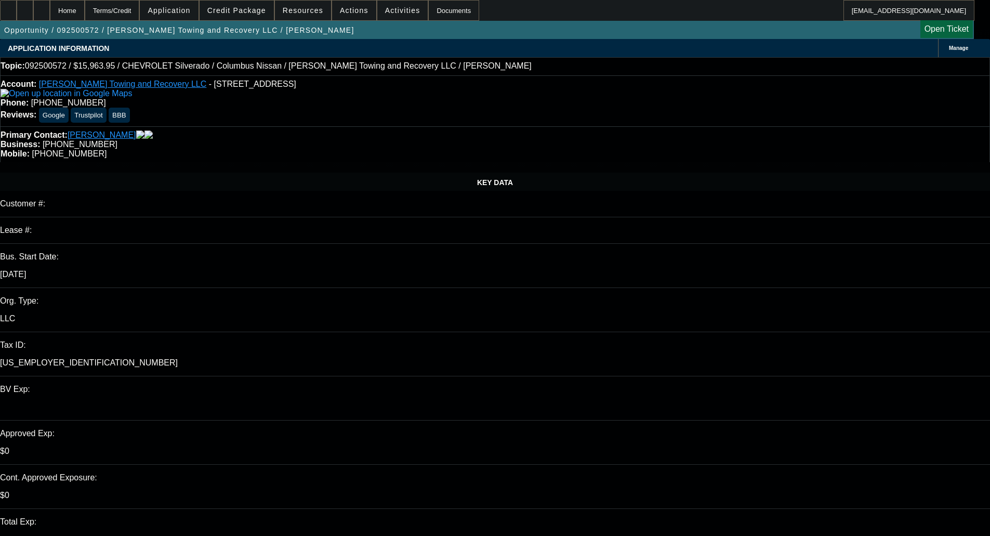
click at [251, 10] on span "Credit Package" at bounding box center [236, 10] width 59 height 8
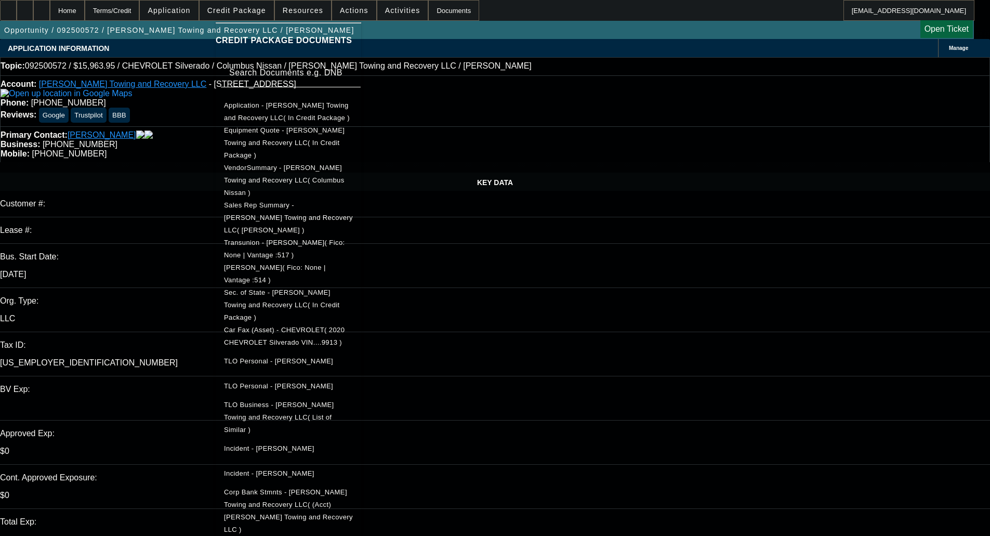
scroll to position [260, 0]
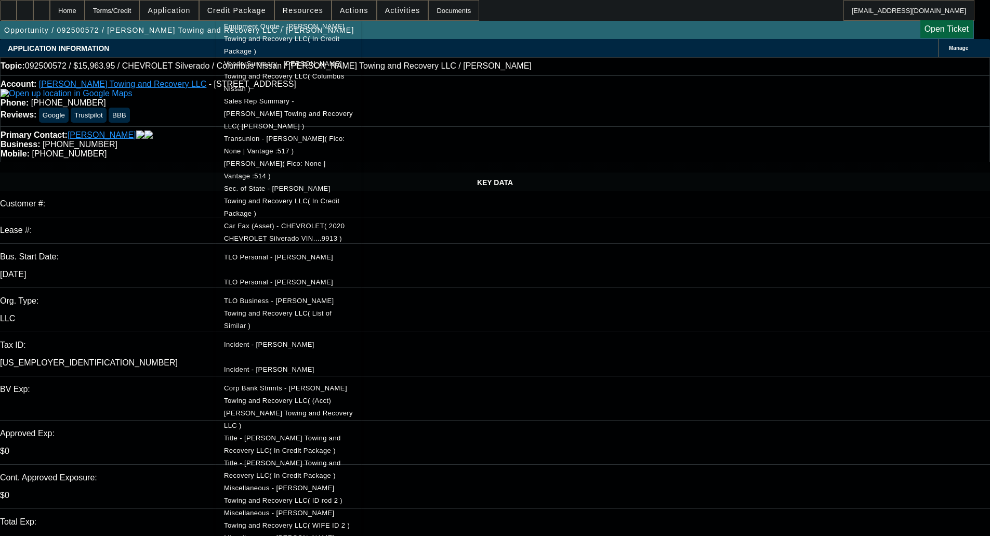
click at [317, 432] on button "Title - [PERSON_NAME] Towing and Recovery LLC( In Credit Package )" at bounding box center [289, 444] width 146 height 25
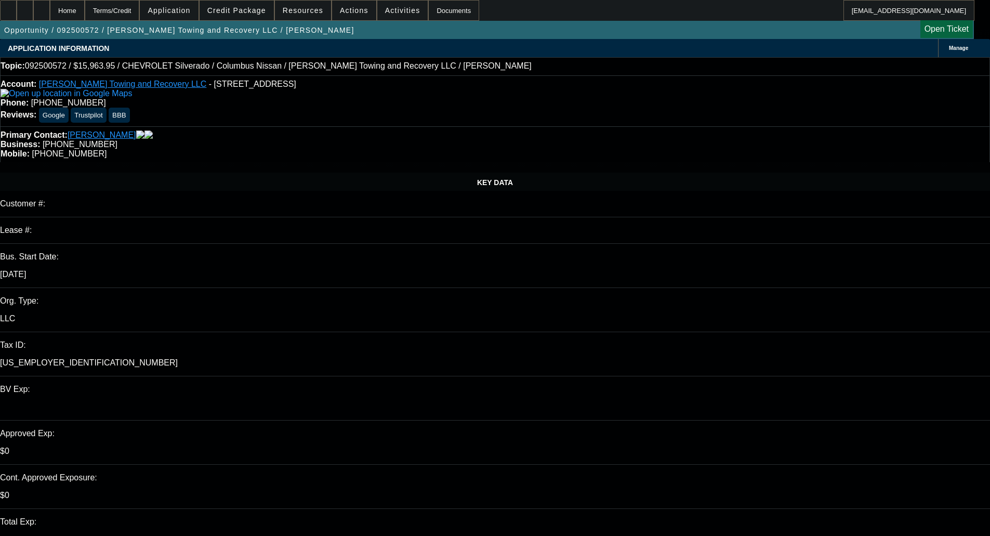
click at [255, 7] on span "Credit Package" at bounding box center [236, 10] width 59 height 8
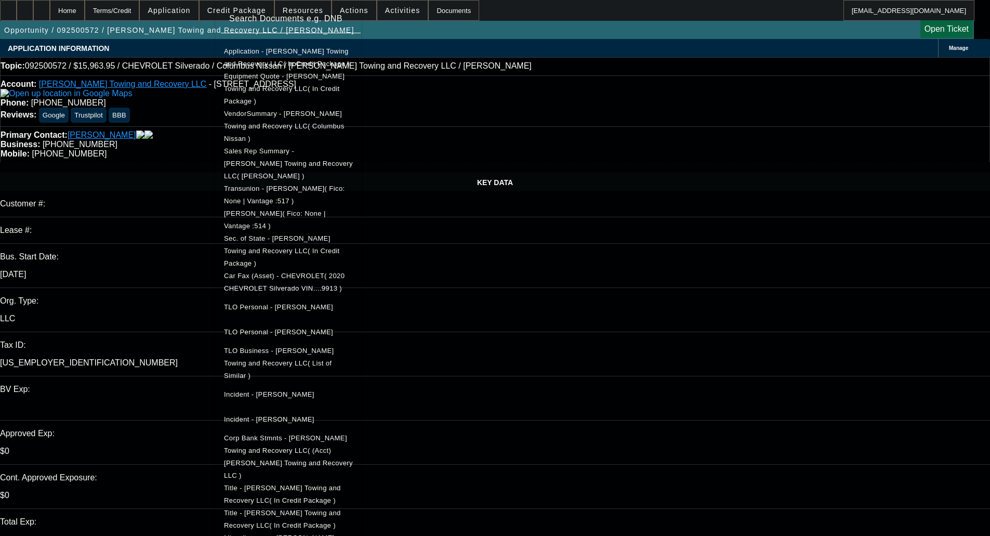
scroll to position [208, 0]
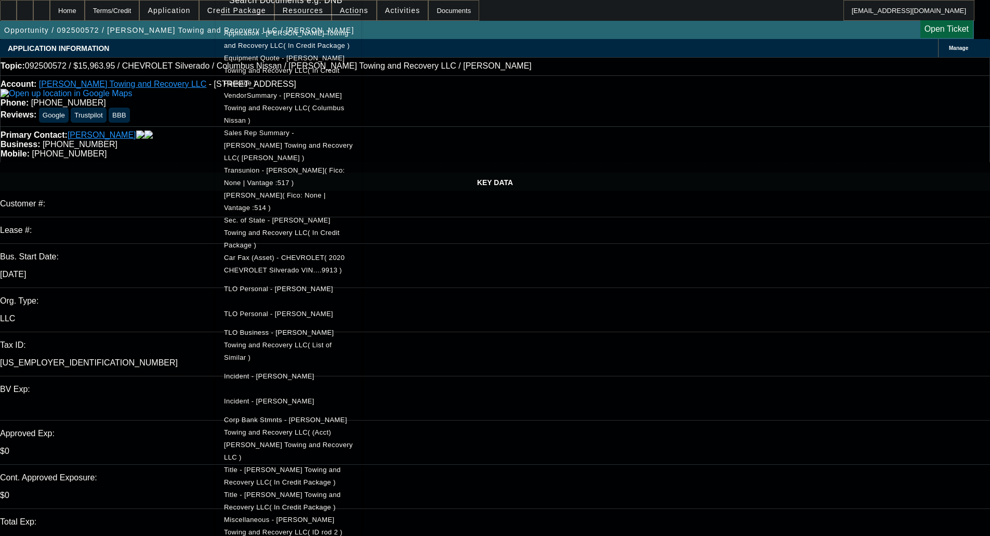
click at [343, 516] on span "Miscellaneous - [PERSON_NAME] Towing and Recovery LLC( ID rod 2 )" at bounding box center [283, 526] width 119 height 20
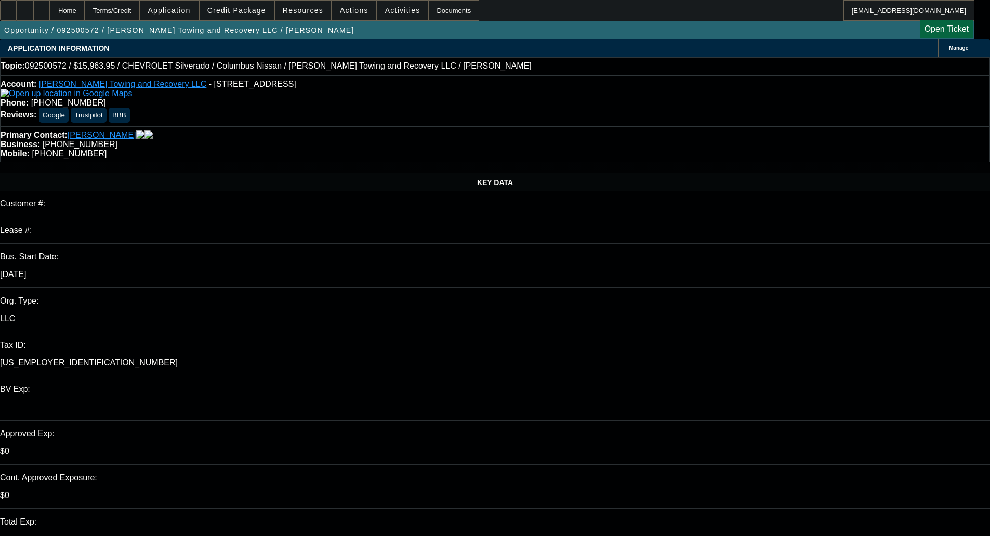
click at [246, 7] on span "Credit Package" at bounding box center [236, 10] width 59 height 8
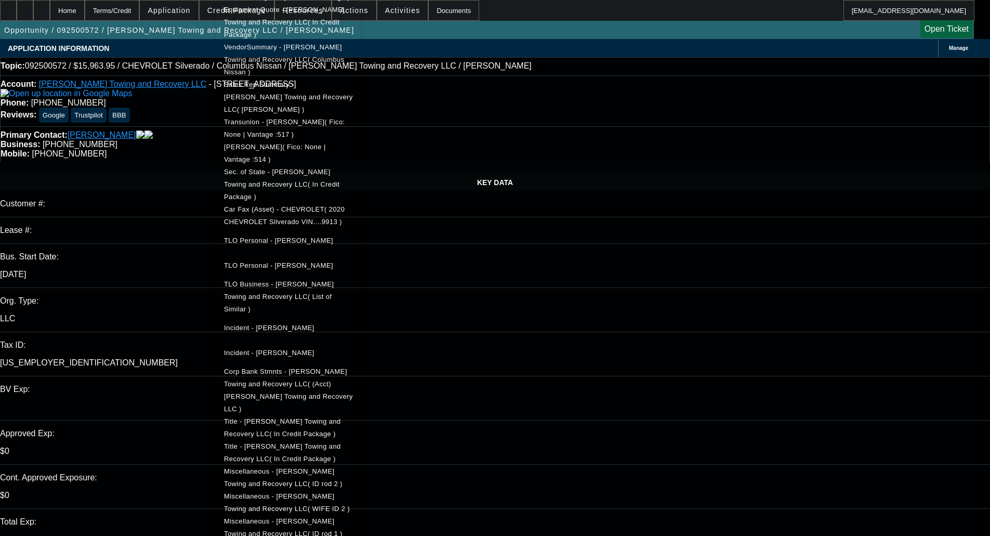
scroll to position [260, 0]
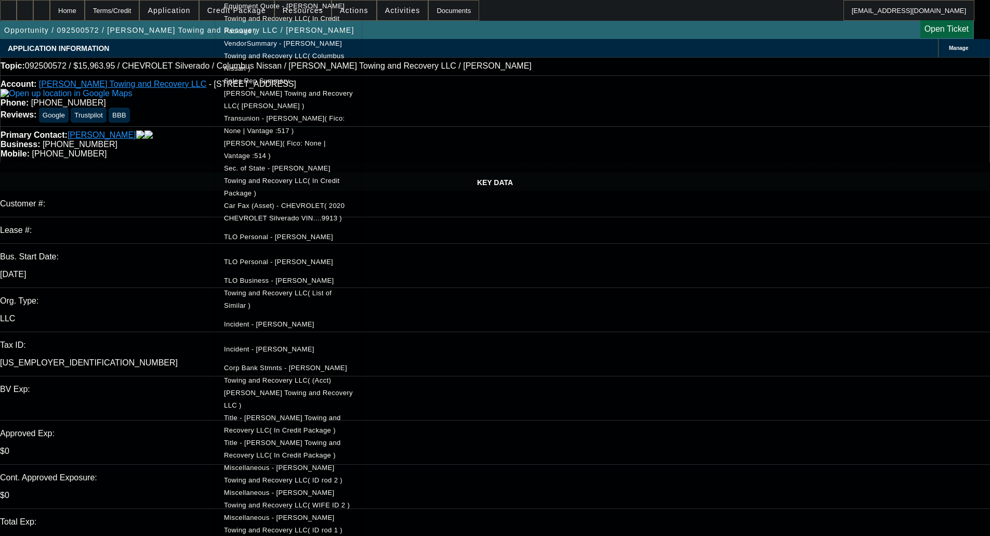
click at [335, 514] on span "Miscellaneous - [PERSON_NAME] Towing and Recovery LLC( ID rod 1 )" at bounding box center [283, 524] width 119 height 20
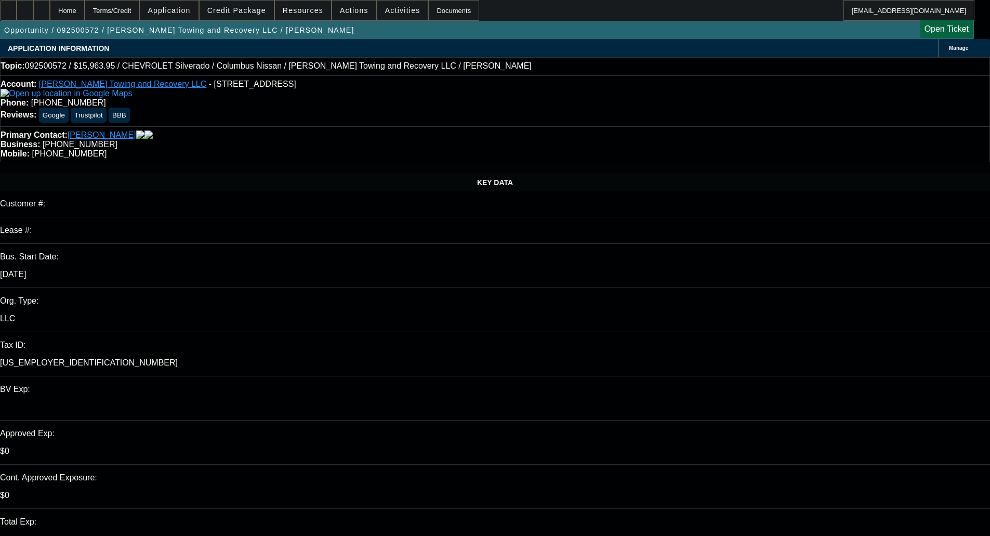
click at [244, 11] on span "Credit Package" at bounding box center [236, 10] width 59 height 8
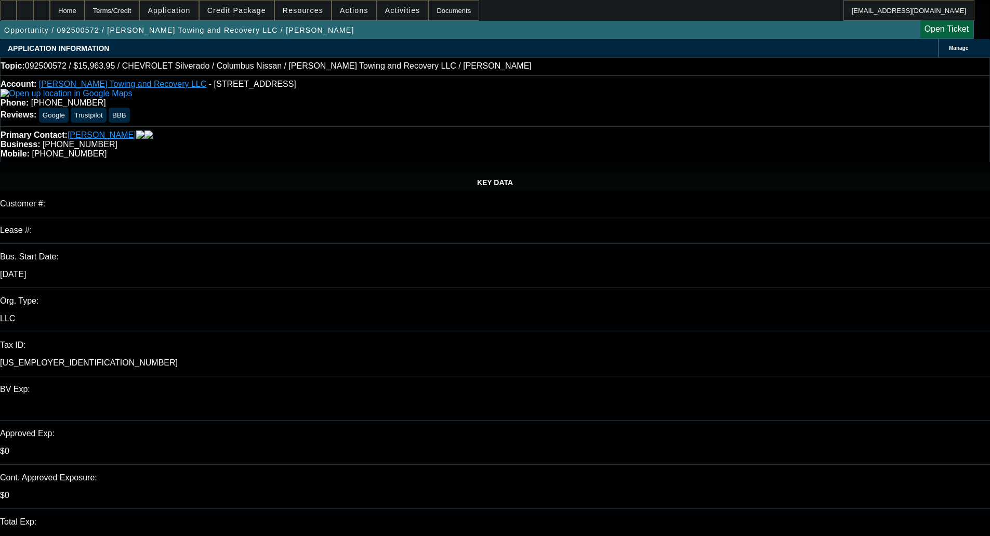
click at [248, 11] on span "Credit Package" at bounding box center [236, 10] width 59 height 8
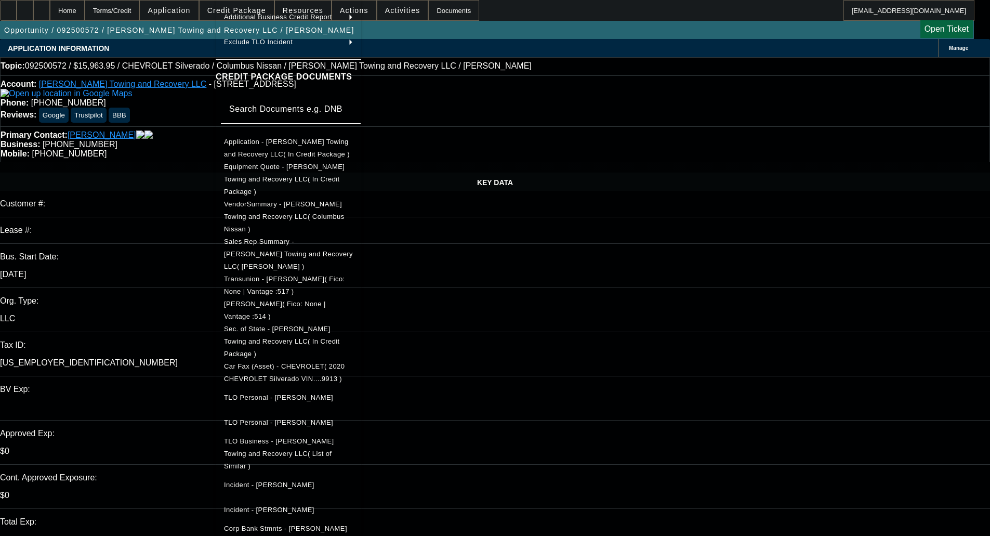
scroll to position [156, 0]
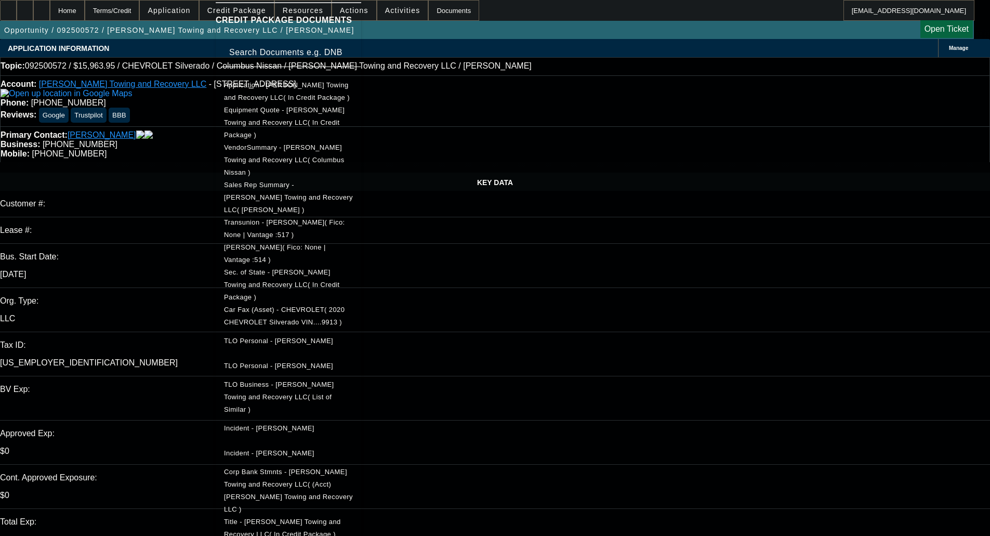
click at [291, 518] on span "Title - [PERSON_NAME] Towing and Recovery LLC( In Credit Package )" at bounding box center [282, 528] width 117 height 20
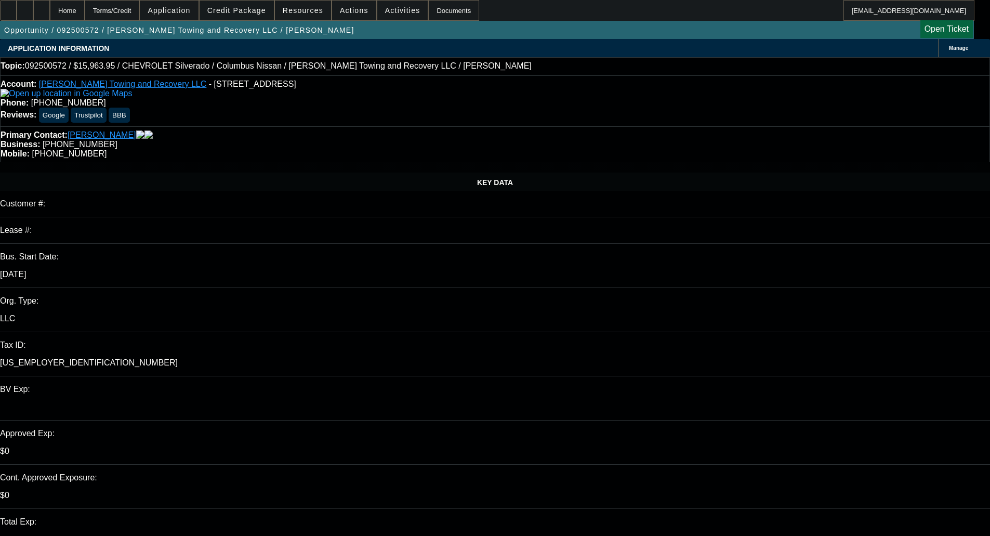
click at [248, 11] on span "Credit Package" at bounding box center [236, 10] width 59 height 8
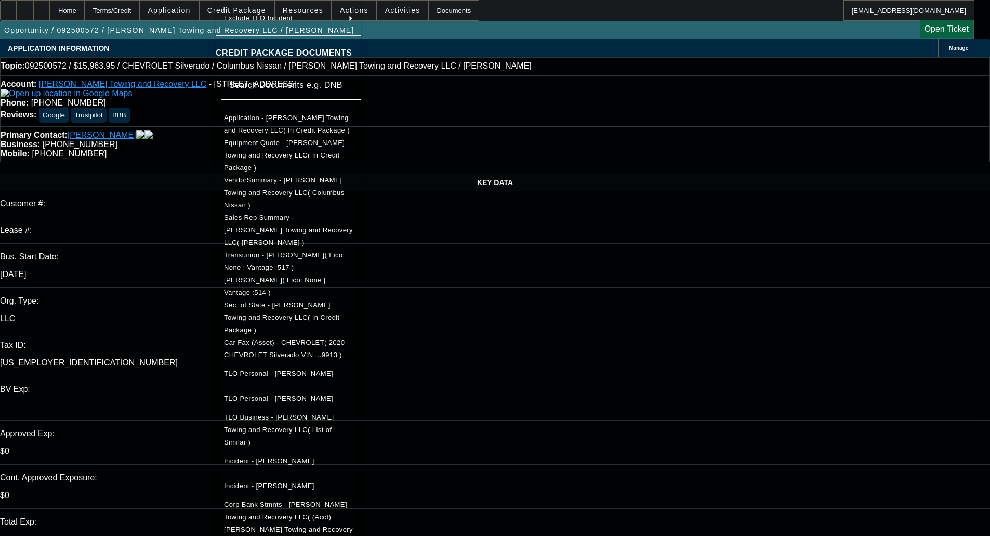
scroll to position [208, 0]
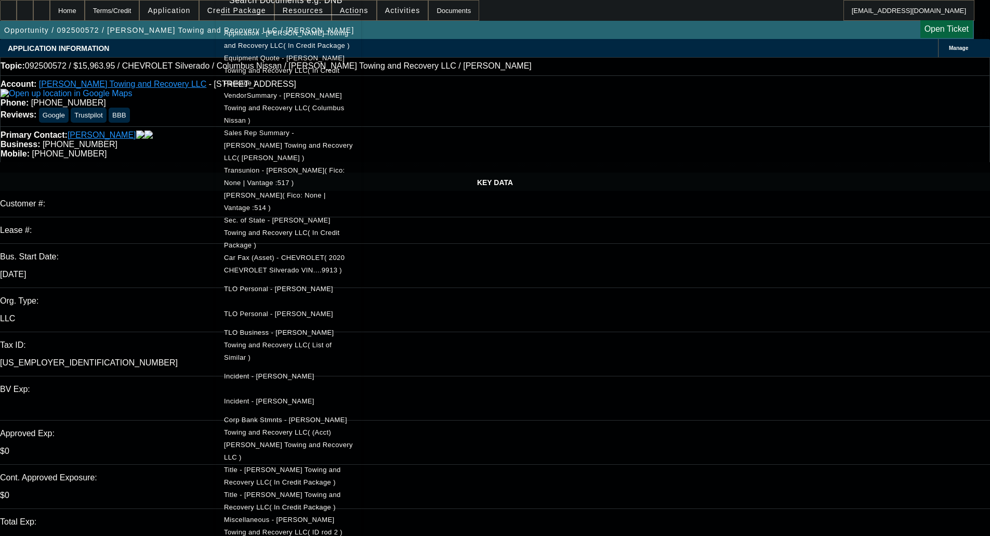
click at [318, 491] on span "Title - [PERSON_NAME] Towing and Recovery LLC( In Credit Package )" at bounding box center [282, 501] width 117 height 20
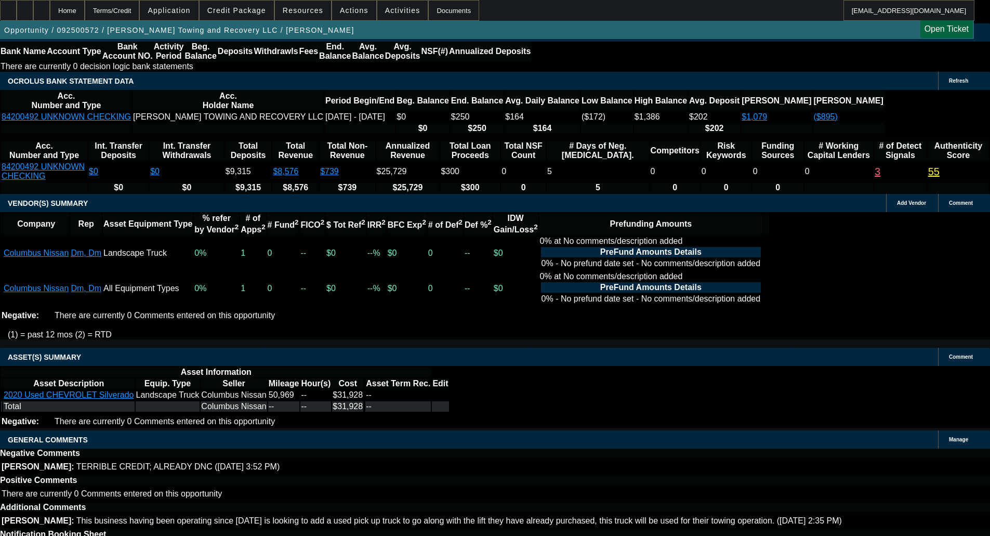
scroll to position [1877, 0]
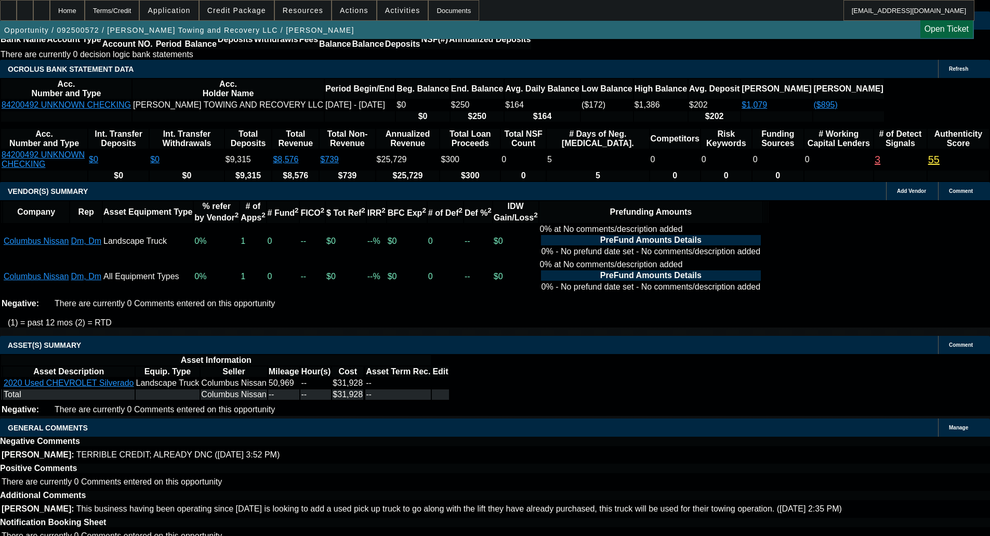
drag, startPoint x: 252, startPoint y: 454, endPoint x: 267, endPoint y: 474, distance: 25.6
copy span "APPROVED BY DAKOTA - Cost of Equipment: $31,927.90; Payment: $897.00 per month;…"
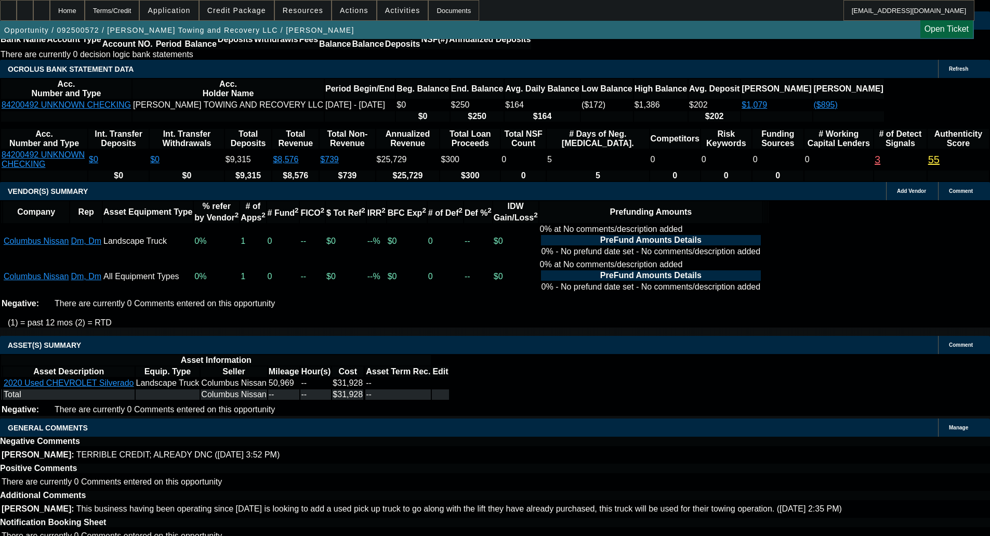
select select "3"
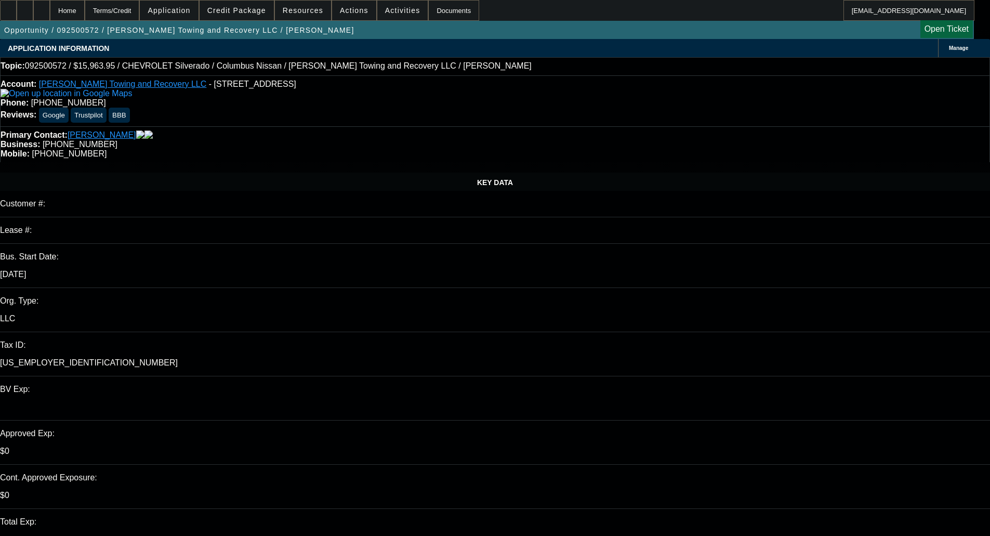
type input "[DATE]"
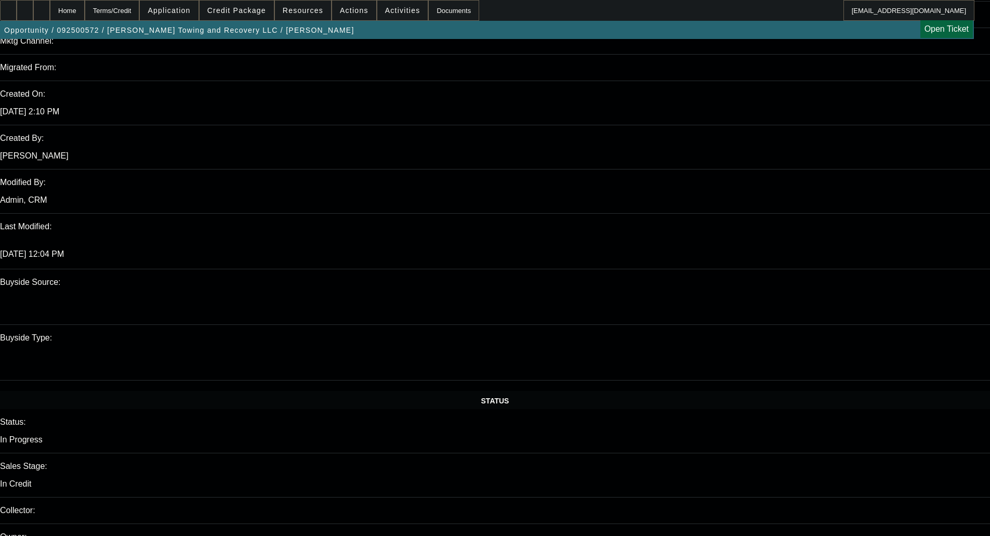
scroll to position [780, 0]
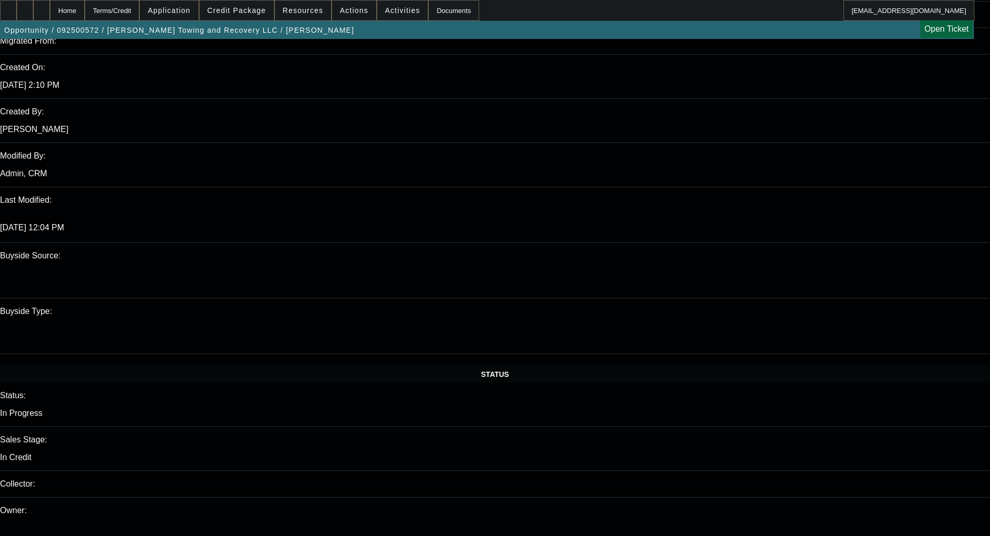
paste textarea "APPROVED BY DAKOTA - Cost of Equipment: $31,927.90; Payment: $897.00 per month;…"
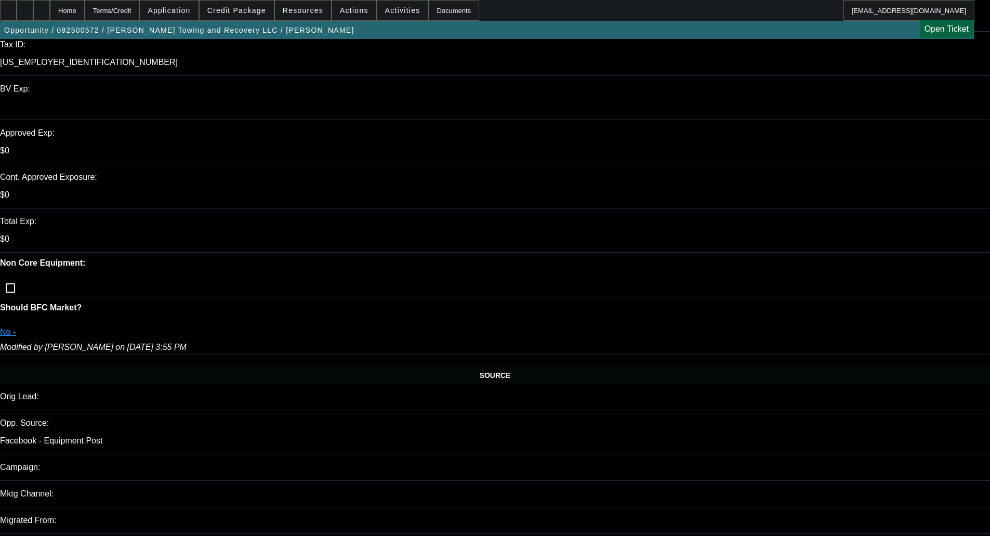
scroll to position [260, 0]
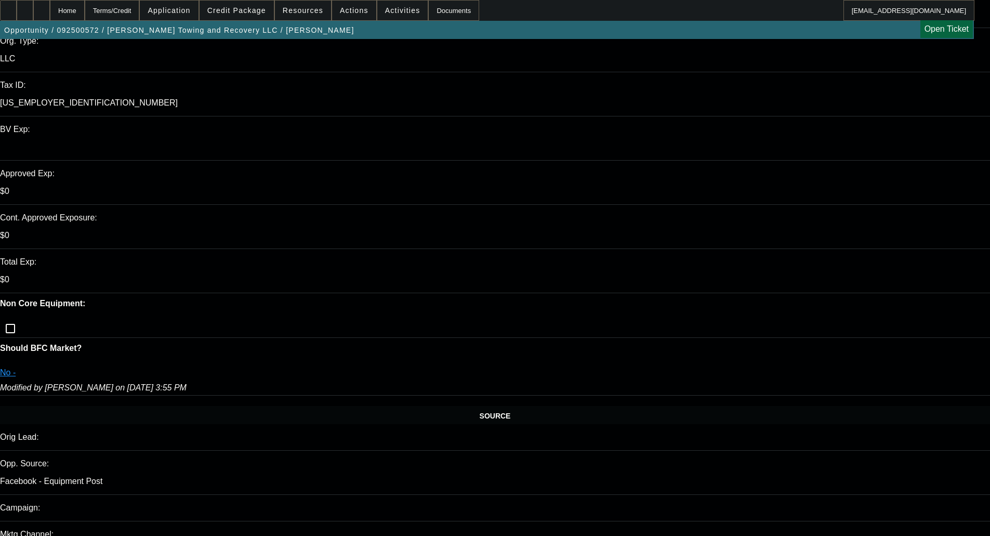
type textarea "APPROVED BY DAKOTA - Cost of Equipment: $31,927.90; Payment: $897.00 per month;…"
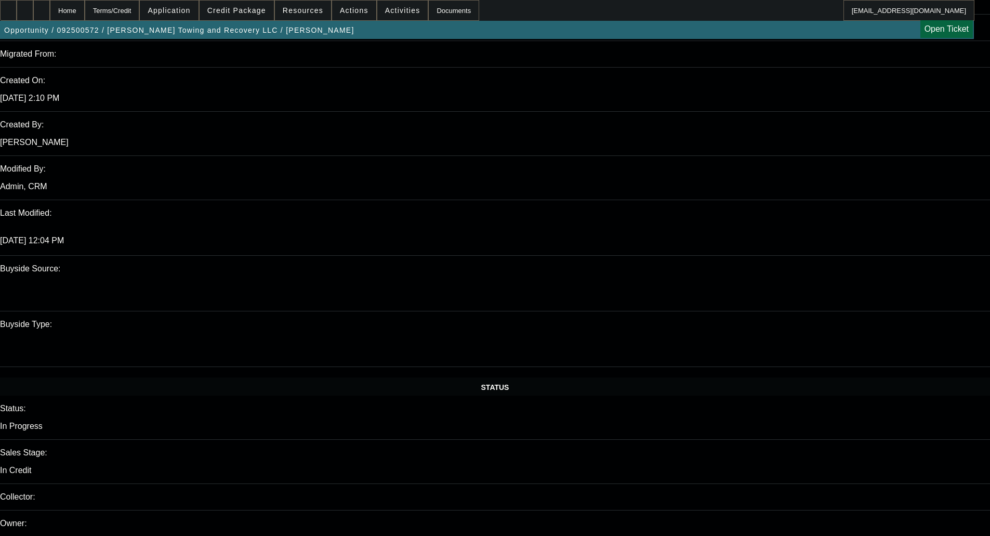
scroll to position [473, 0]
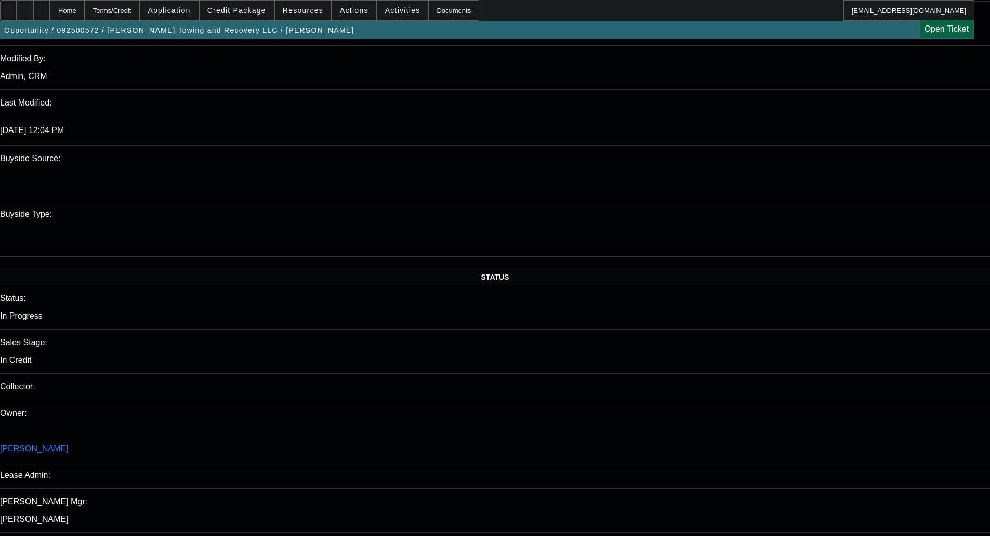
scroll to position [993, 0]
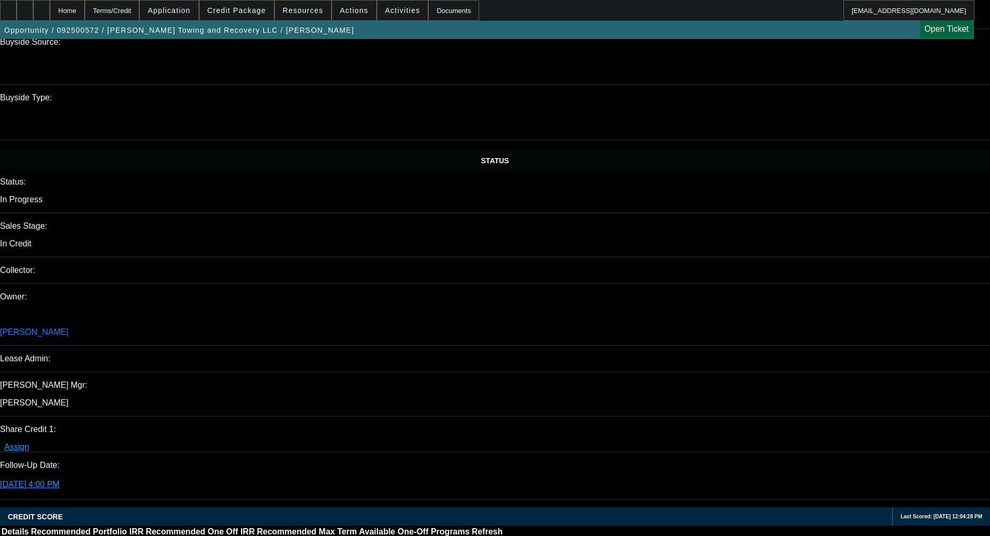
type input "[DATE]"
click at [239, 18] on span at bounding box center [237, 10] width 74 height 25
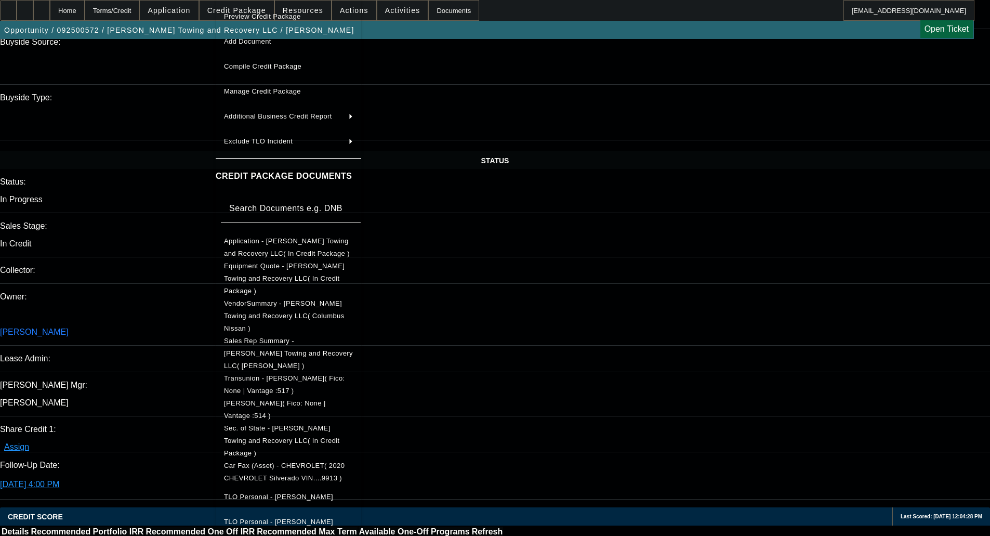
click at [277, 241] on span "Application - [PERSON_NAME] Towing and Recovery LLC( In Credit Package )" at bounding box center [287, 247] width 126 height 20
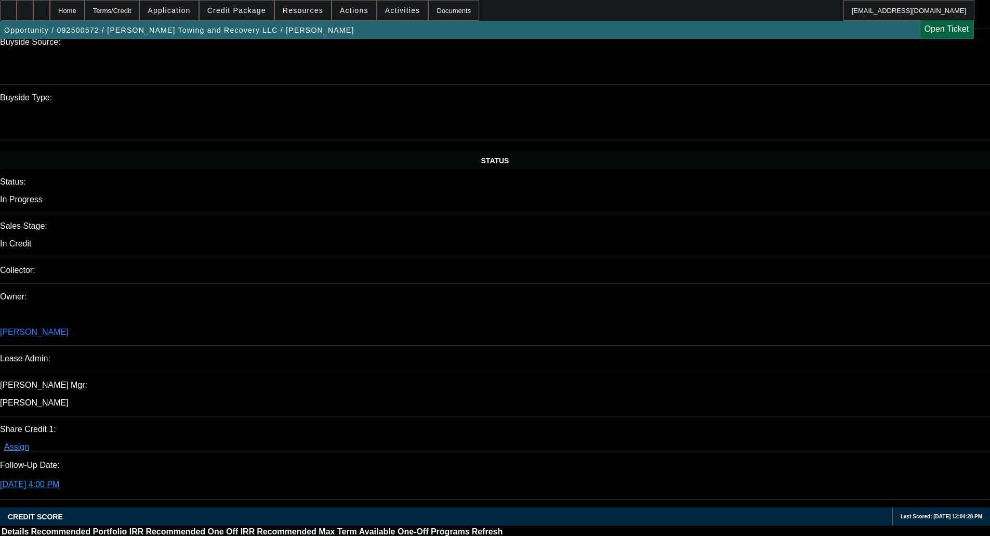
click at [239, 1] on span at bounding box center [237, 10] width 74 height 25
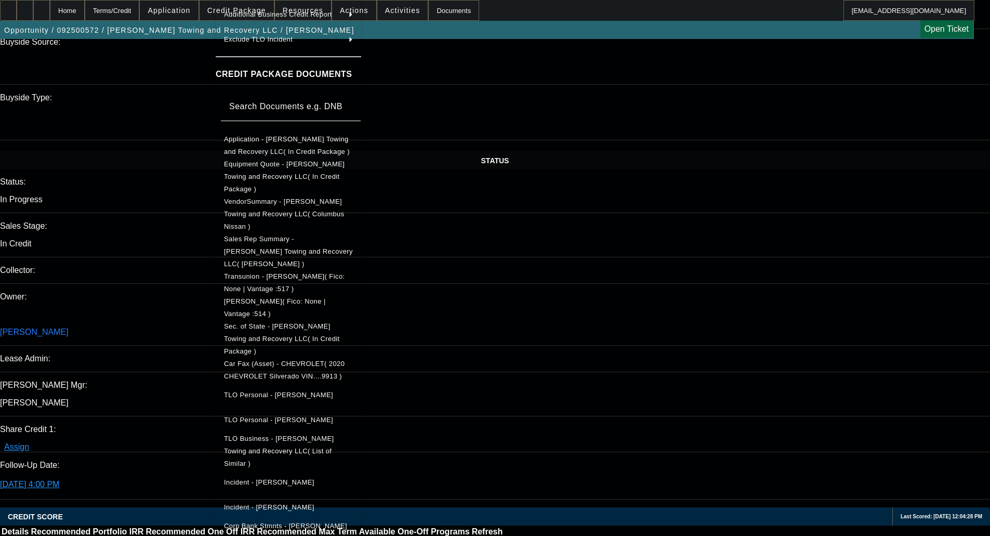
scroll to position [324, 0]
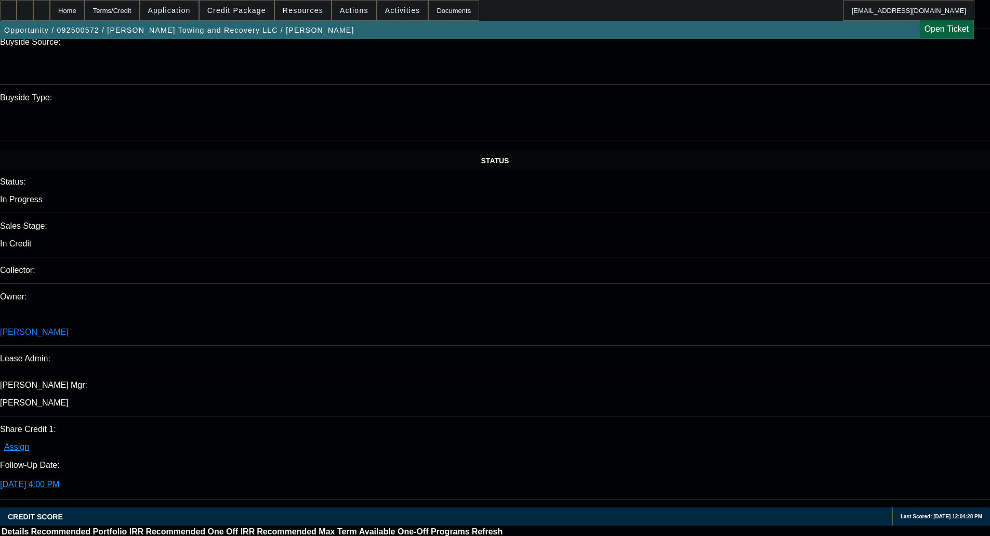
checkbox input "true"
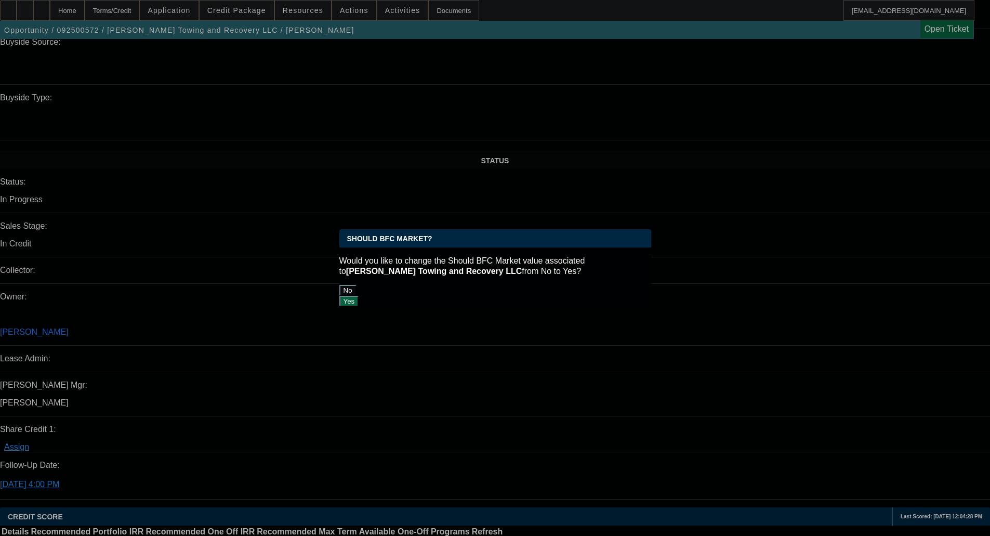
scroll to position [0, 0]
click at [357, 285] on button "No" at bounding box center [347, 290] width 17 height 11
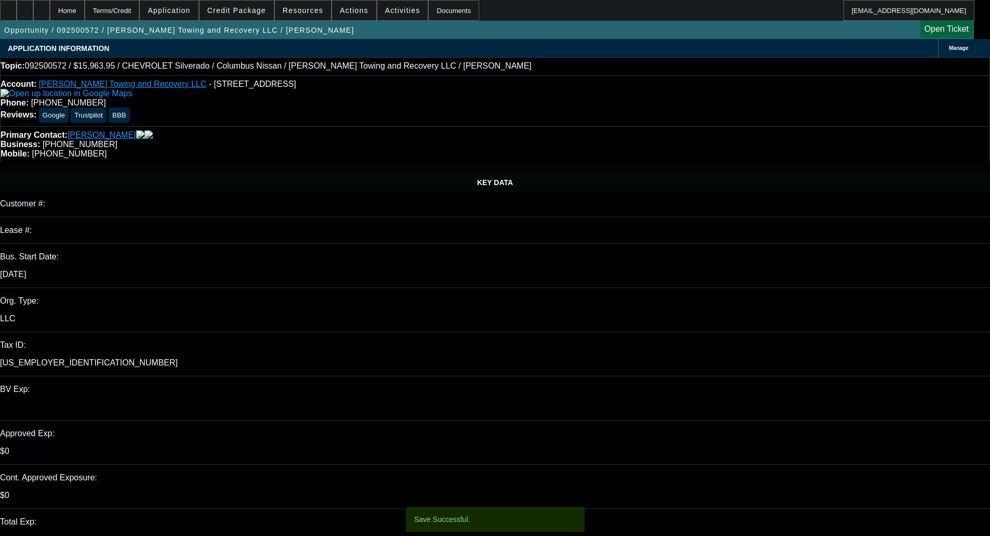
select select "0"
select select "2"
select select "0"
select select "1"
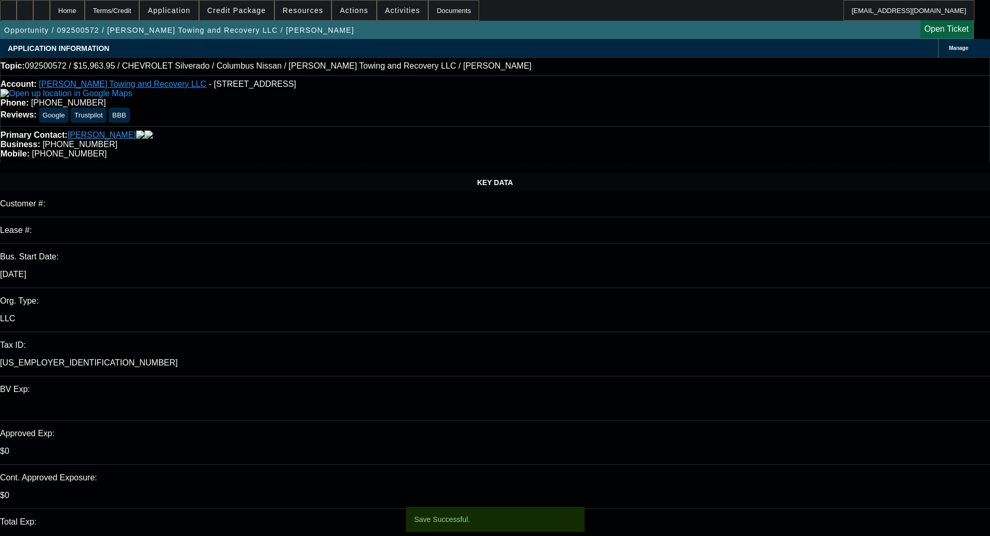
select select "0"
select select "2"
select select "0"
select select "1"
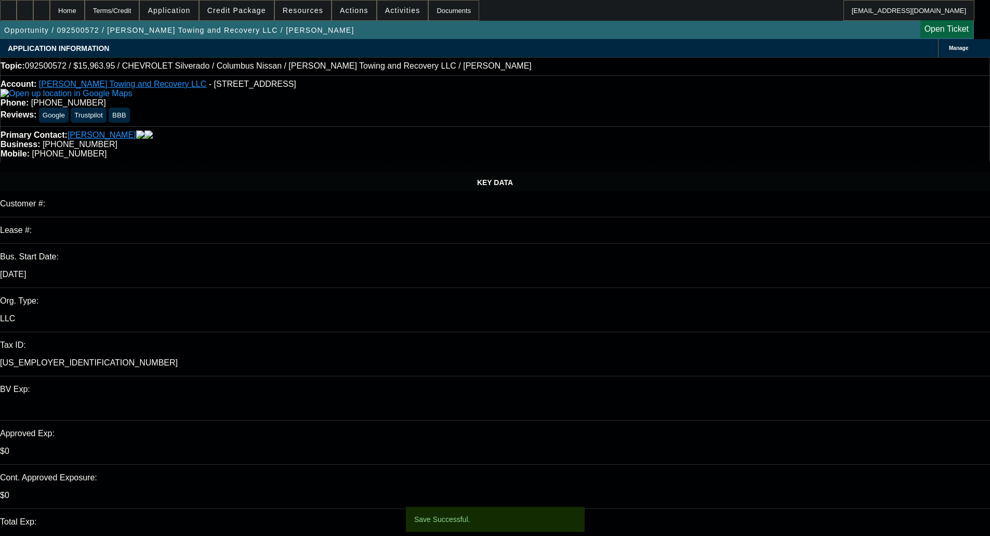
select select "0"
select select "2"
select select "0"
select select "1"
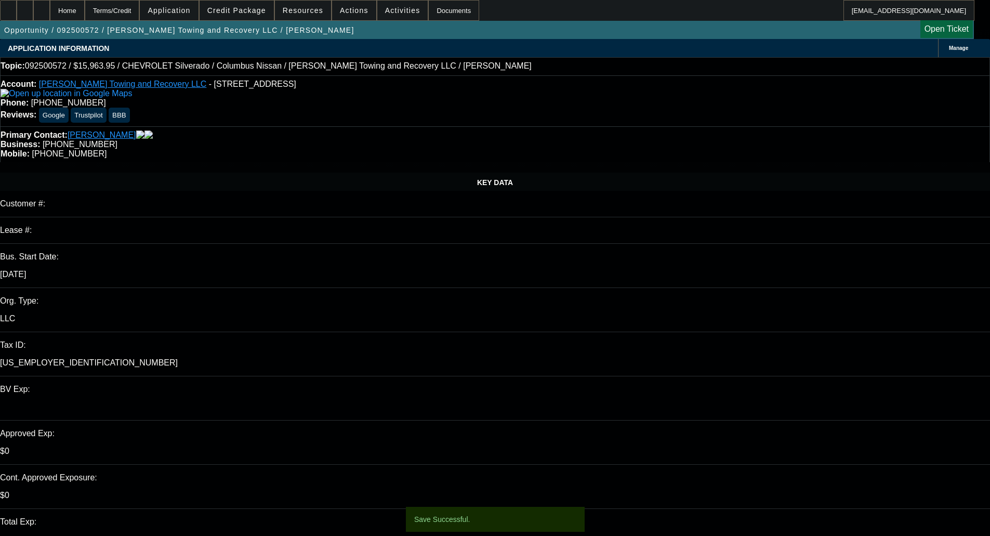
select select "0"
select select "2"
select select "0"
select select "21"
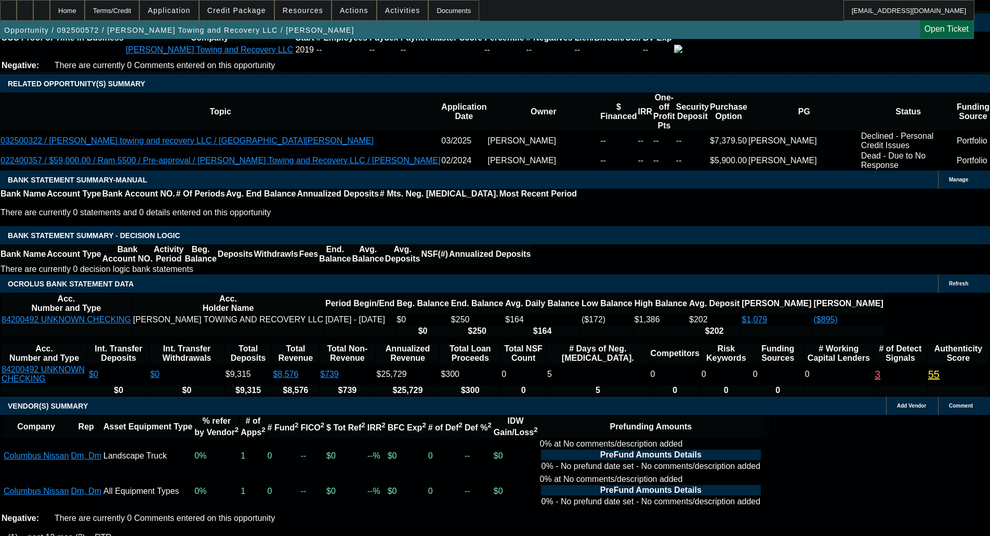
scroll to position [1663, 0]
